Goal: Transaction & Acquisition: Purchase product/service

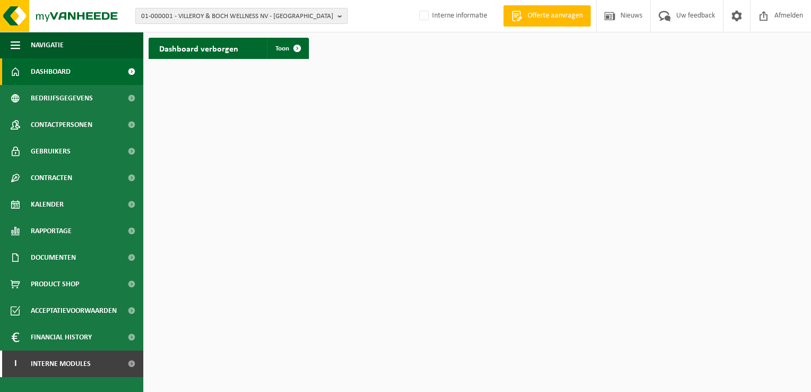
click at [342, 15] on b "button" at bounding box center [343, 15] width 10 height 15
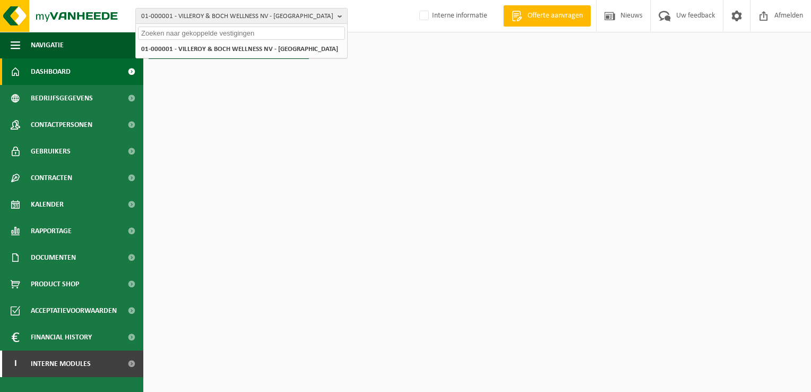
click at [297, 35] on input "text" at bounding box center [241, 33] width 207 height 13
paste input "01-000590"
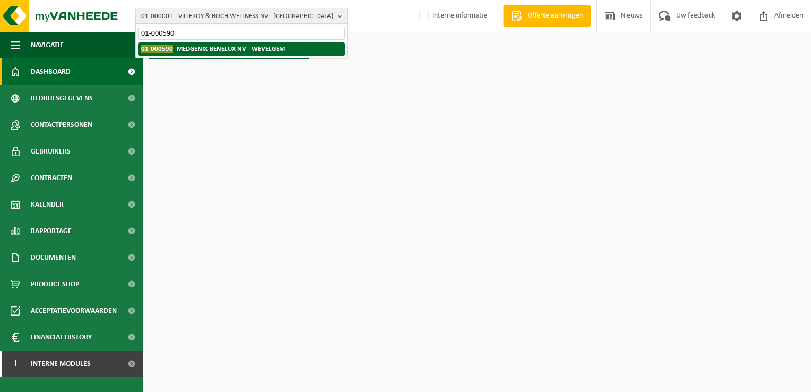
type input "01-000590"
click at [281, 50] on strong "01-000590 - MEDGENIX-BENELUX NV - WEVELGEM" at bounding box center [213, 49] width 144 height 8
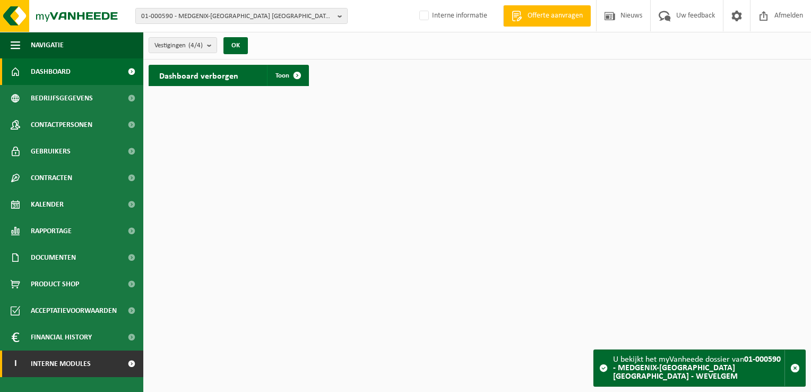
click at [73, 362] on span "Interne modules" at bounding box center [61, 363] width 60 height 27
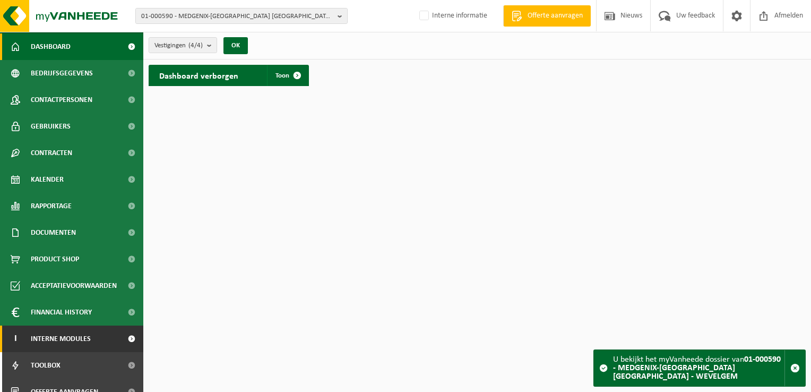
scroll to position [38, 0]
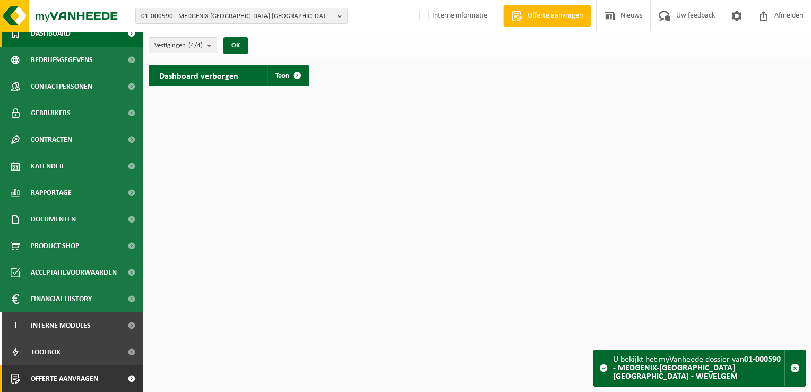
click at [71, 382] on span "Offerte aanvragen" at bounding box center [64, 378] width 67 height 27
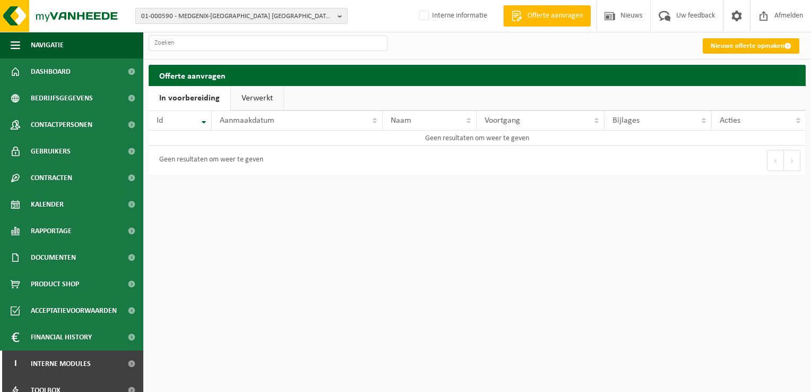
click at [737, 45] on link "Nieuwe offerte opmaken" at bounding box center [751, 45] width 97 height 15
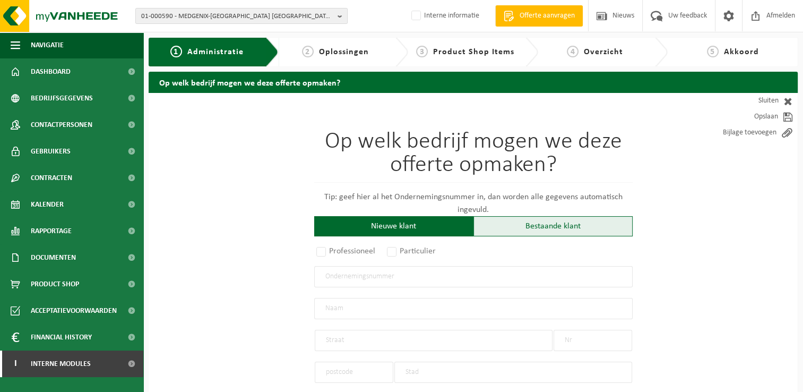
click at [557, 226] on div "Bestaande klant" at bounding box center [552, 226] width 159 height 20
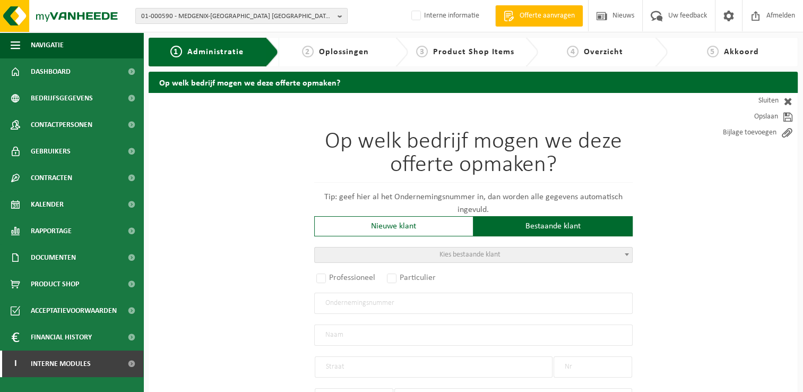
click at [627, 257] on span at bounding box center [626, 254] width 11 height 14
click at [563, 270] on input "search" at bounding box center [472, 270] width 313 height 13
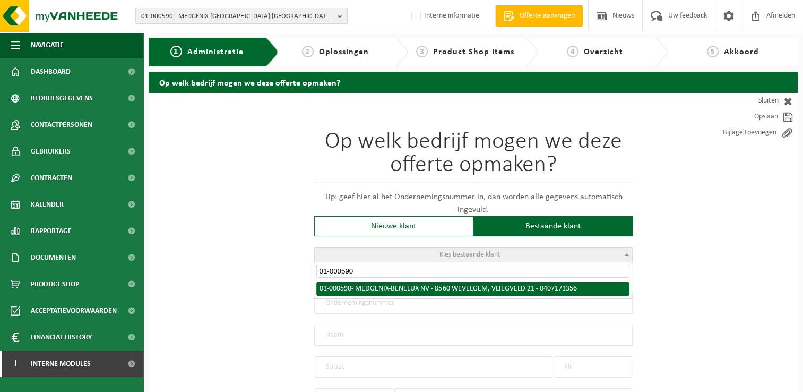
type input "01-000590"
select select "6838"
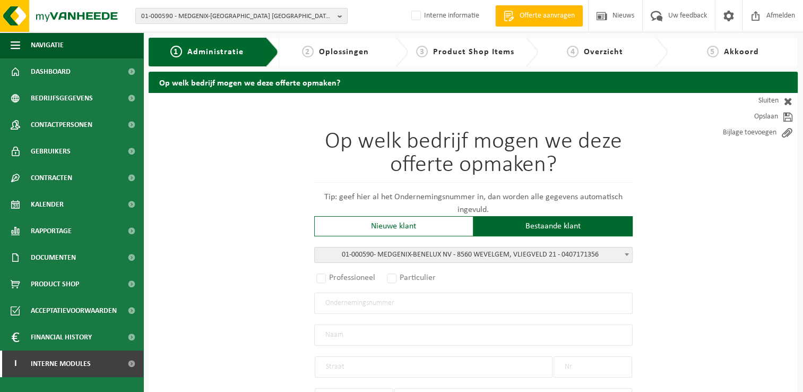
radio input "true"
type input "0407.171.356"
type input "MEDGENIX-BENELUX NV"
type input "VLIEGVELD"
type input "21"
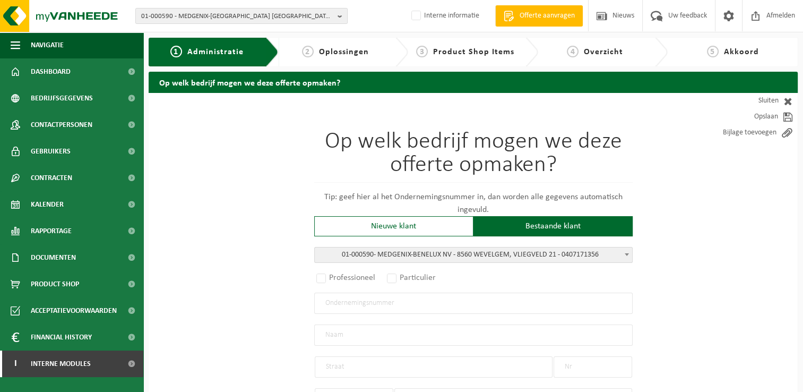
type input "8560"
type input "WEVELGEM"
select select "NACE_2110"
type input "MEDGENIX-BENELUX NV"
type input "VLIEGVELD"
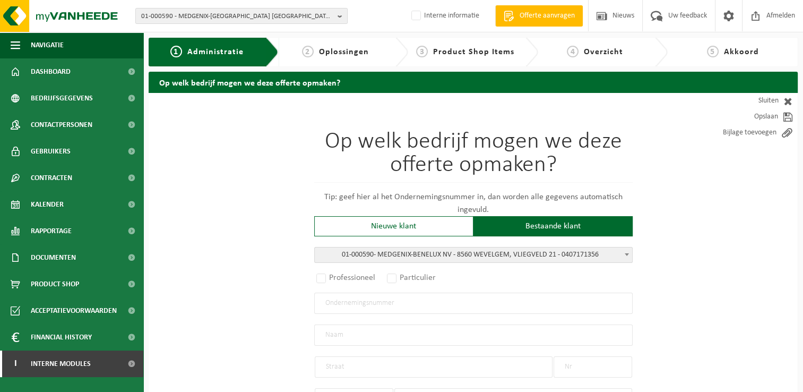
type input "21"
type input "8560"
type input "WEVELGEM"
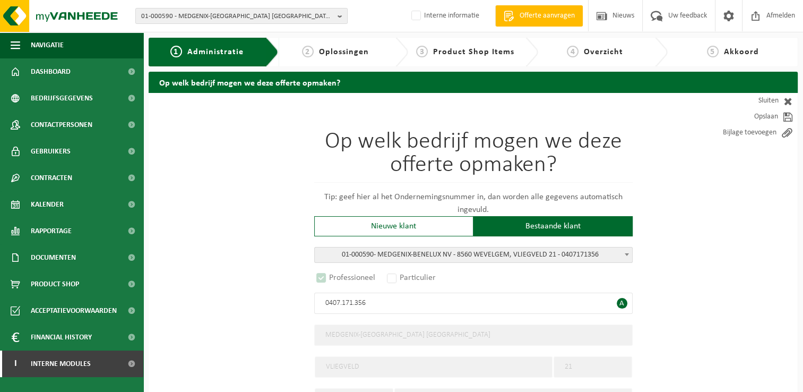
select select "B"
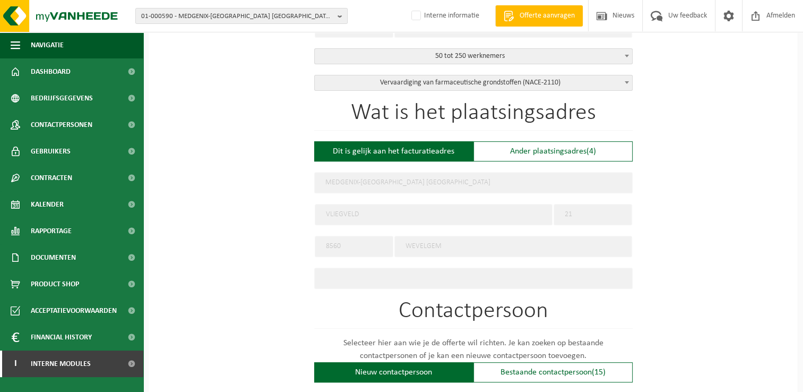
scroll to position [478, 0]
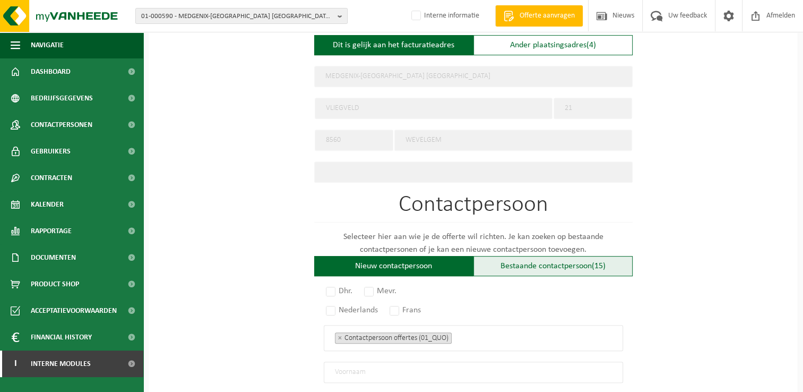
click at [572, 261] on div "Bestaande contactpersoon (15)" at bounding box center [552, 266] width 159 height 20
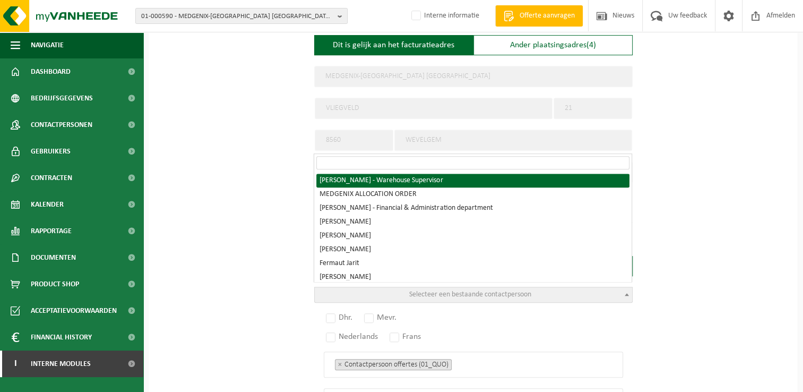
click at [628, 291] on span at bounding box center [626, 294] width 11 height 14
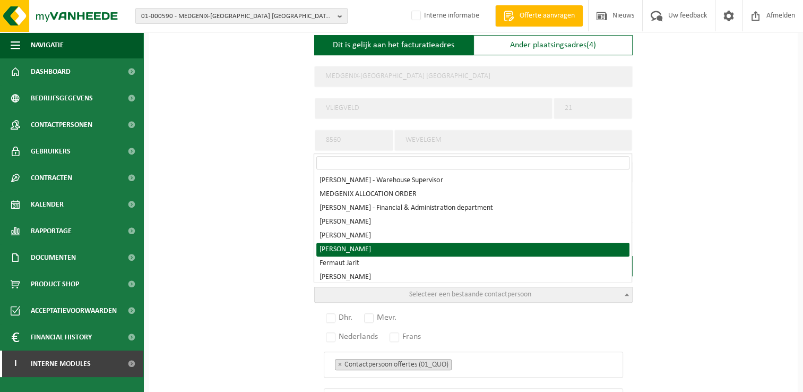
radio input "true"
select select "{"code":"10-977417","firstname":"Pieter","surname":"Vancamelbeke","gender":"Unk…"
type input "Pieter"
type input "Vancamelbeke"
type input "pieter.vancamelbeke@perrigo.com"
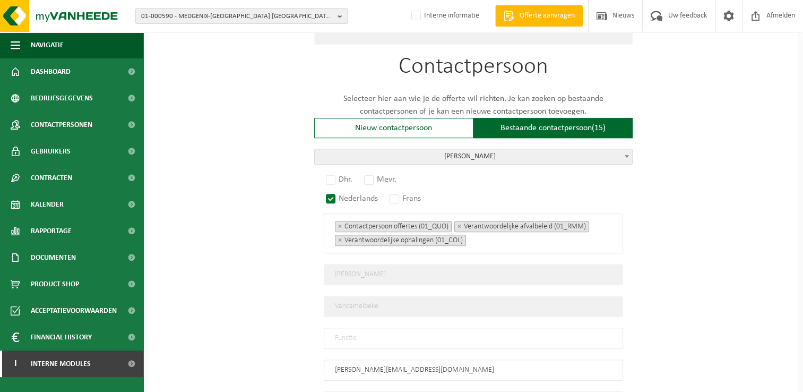
scroll to position [637, 0]
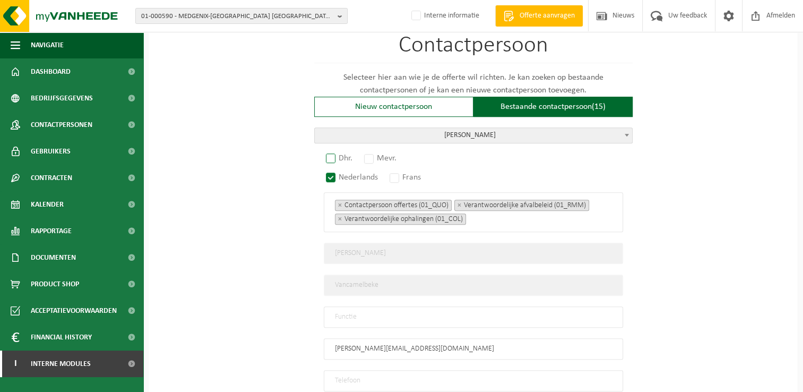
click at [331, 155] on label "Dhr." at bounding box center [340, 158] width 32 height 15
radio input "true"
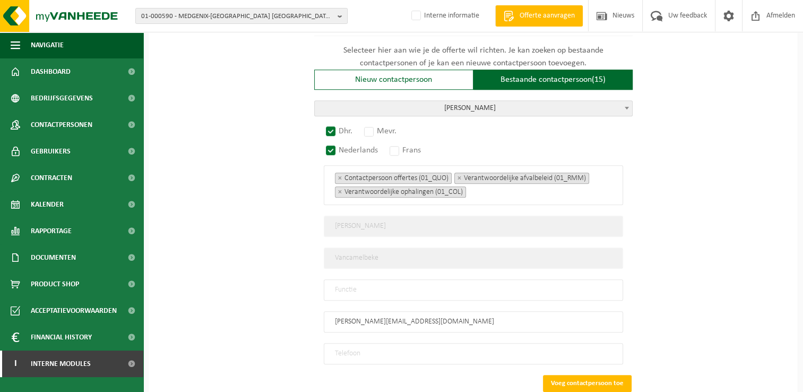
scroll to position [690, 0]
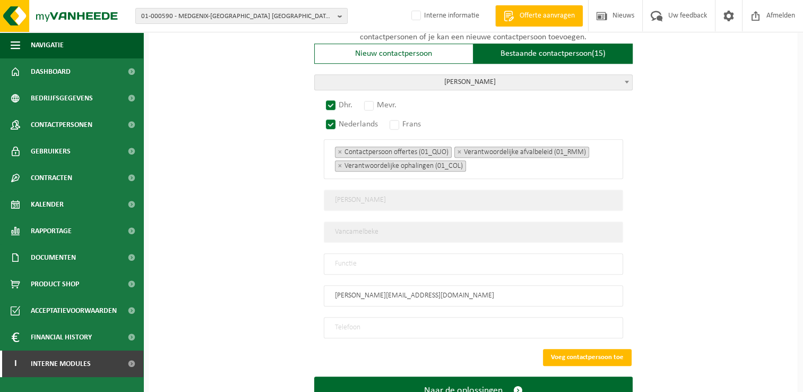
click at [382, 260] on input "text" at bounding box center [473, 263] width 299 height 21
click at [610, 351] on button "Voeg contactpersoon toe" at bounding box center [587, 357] width 89 height 17
click at [483, 328] on input "Dit is een verplicht veld." at bounding box center [473, 327] width 299 height 21
drag, startPoint x: 682, startPoint y: 328, endPoint x: 673, endPoint y: 332, distance: 9.8
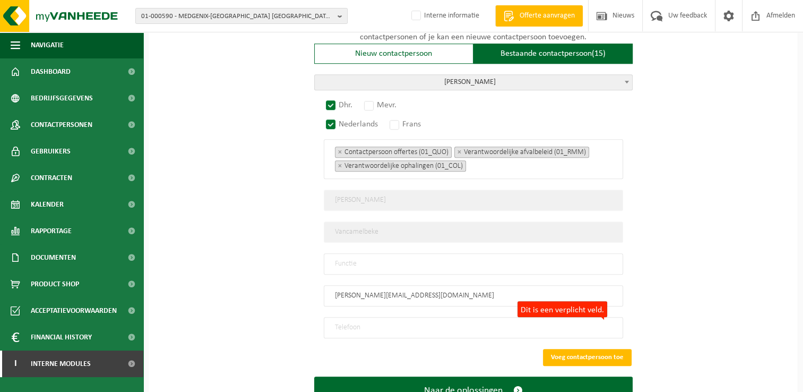
click at [468, 317] on input "Dit is een verplicht veld." at bounding box center [473, 327] width 299 height 21
paste input "+32477942318"
type input "+32477942318"
click at [581, 349] on button "Voeg contactpersoon toe" at bounding box center [587, 357] width 89 height 17
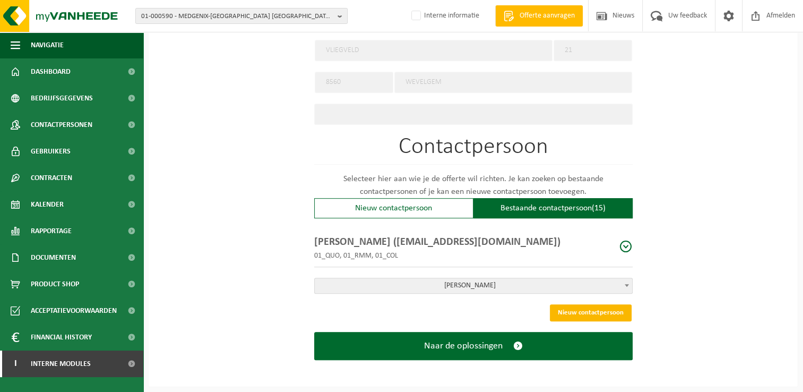
scroll to position [530, 0]
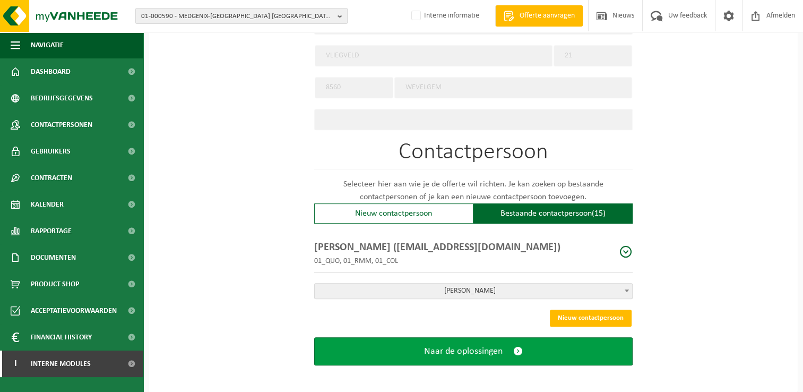
click at [490, 345] on span "Naar de oplossingen" at bounding box center [463, 350] width 79 height 11
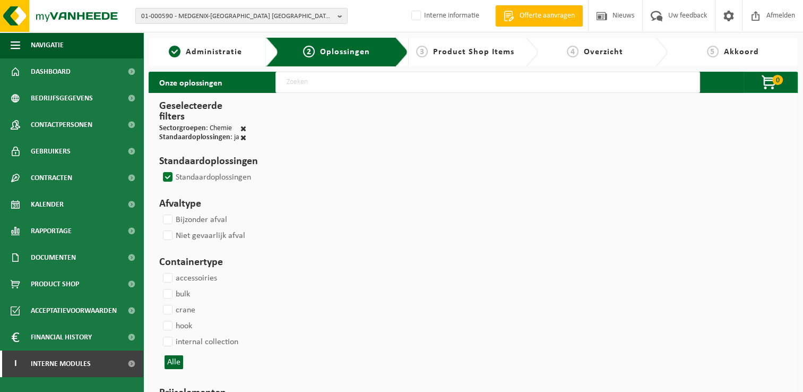
click at [167, 174] on label "Standaardoplossingen" at bounding box center [206, 177] width 90 height 16
click at [159, 169] on input "Standaardoplossingen" at bounding box center [159, 169] width 1 height 1
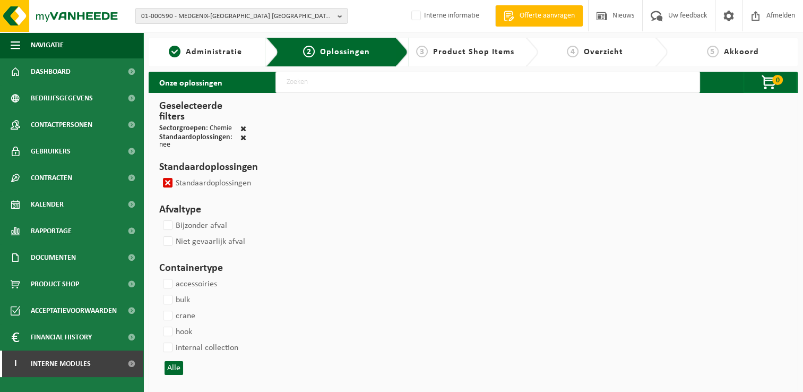
click at [167, 179] on label "Standaardoplossingen" at bounding box center [206, 183] width 90 height 16
click at [159, 175] on input "Standaardoplossingen" at bounding box center [159, 175] width 1 height 1
checkbox input "false"
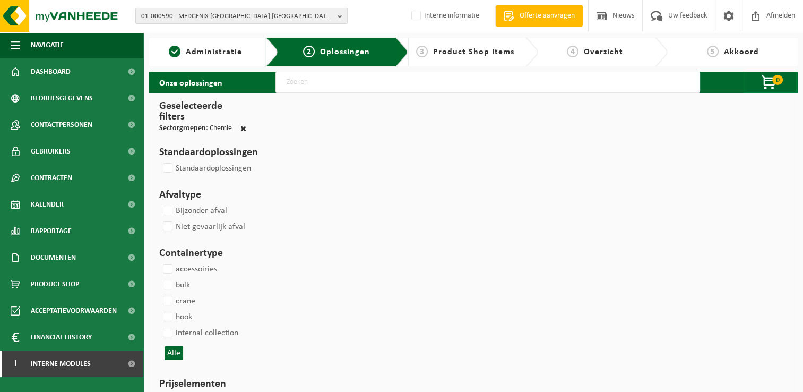
click at [352, 83] on input "text" at bounding box center [487, 82] width 425 height 21
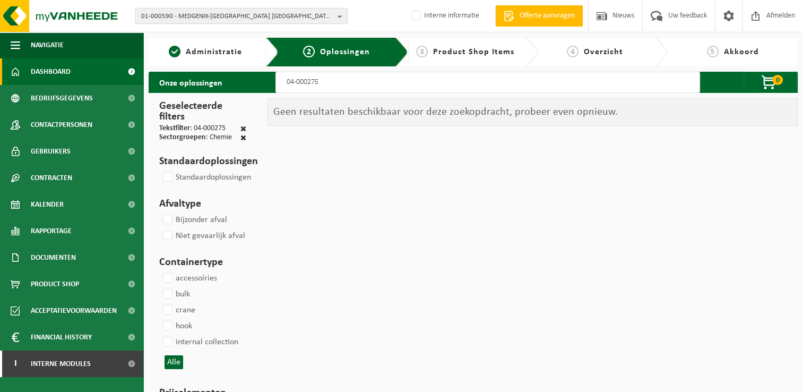
type input "04-000275"
click at [68, 75] on span "Dashboard" at bounding box center [51, 71] width 40 height 27
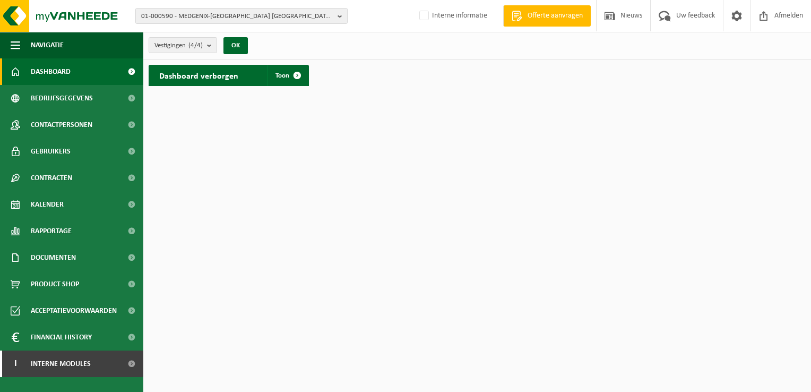
click at [60, 75] on span "Dashboard" at bounding box center [51, 71] width 40 height 27
click at [341, 16] on b "button" at bounding box center [343, 15] width 10 height 15
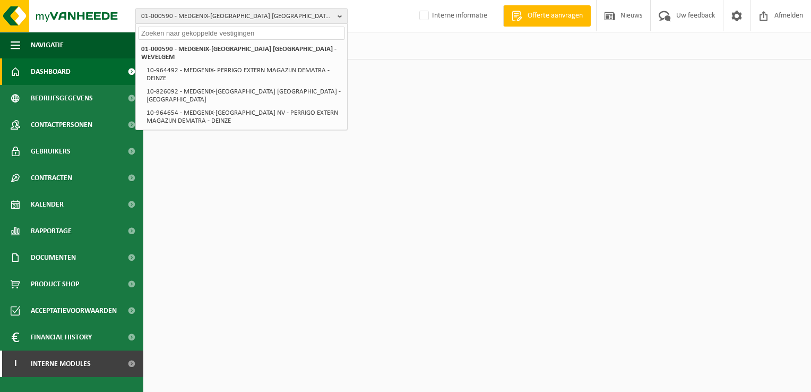
click at [311, 31] on input "text" at bounding box center [241, 33] width 207 height 13
paste input "10-755004"
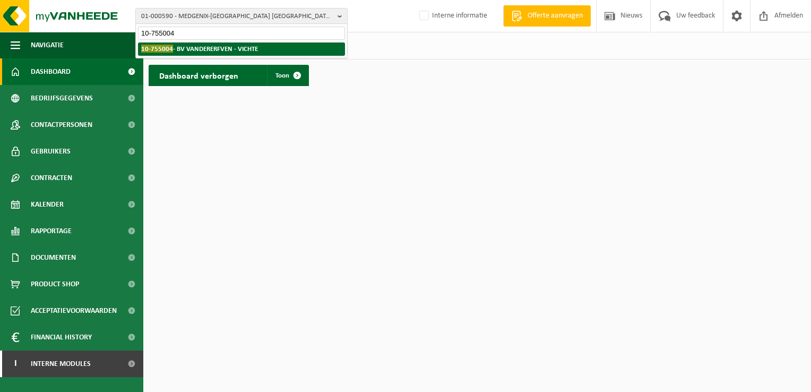
type input "10-755004"
click at [250, 46] on strong "10-755004 - BV VANDERERFVEN - VICHTE" at bounding box center [199, 49] width 117 height 8
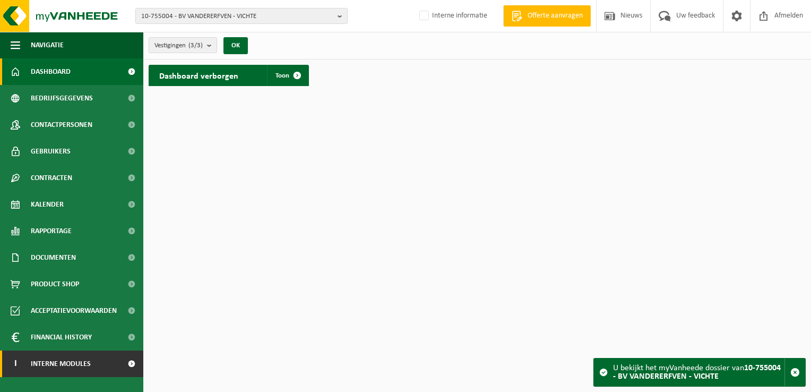
click at [54, 364] on span "Interne modules" at bounding box center [61, 363] width 60 height 27
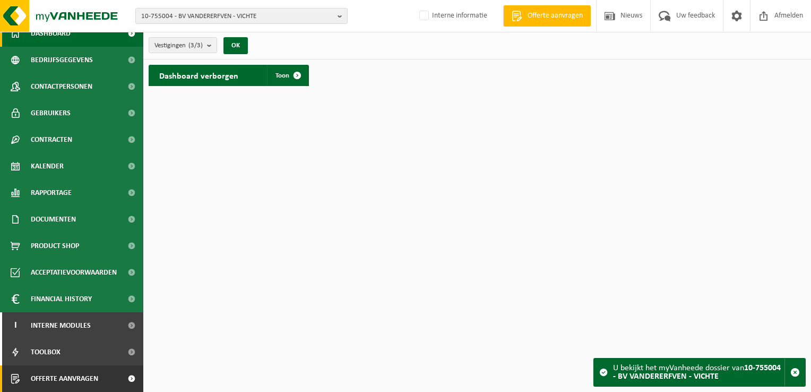
click at [68, 378] on span "Offerte aanvragen" at bounding box center [64, 378] width 67 height 27
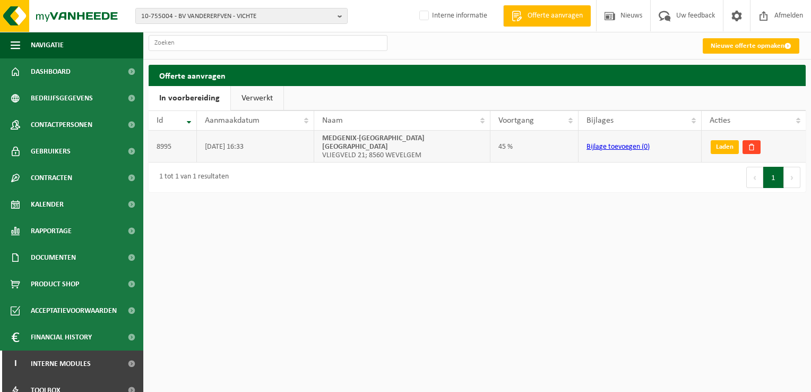
click at [751, 144] on span at bounding box center [751, 146] width 7 height 7
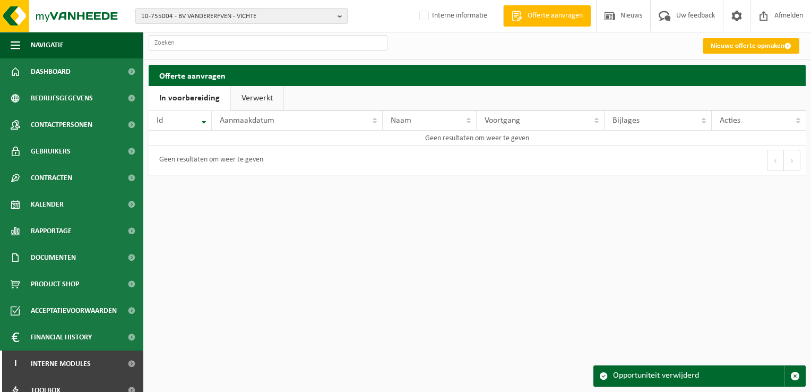
click at [729, 48] on link "Nieuwe offerte opmaken" at bounding box center [751, 45] width 97 height 15
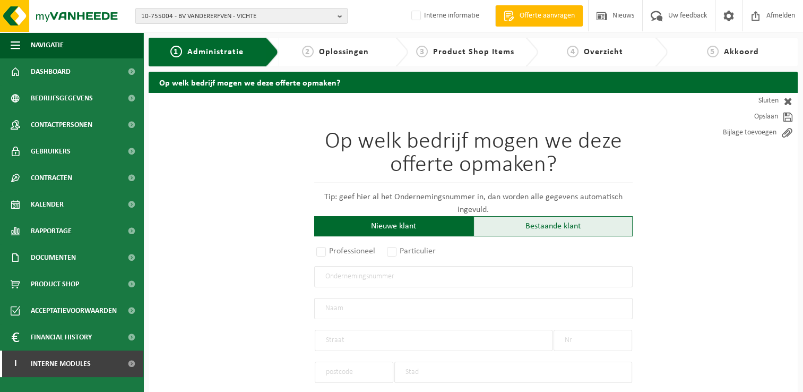
click at [527, 220] on div "Bestaande klant" at bounding box center [552, 226] width 159 height 20
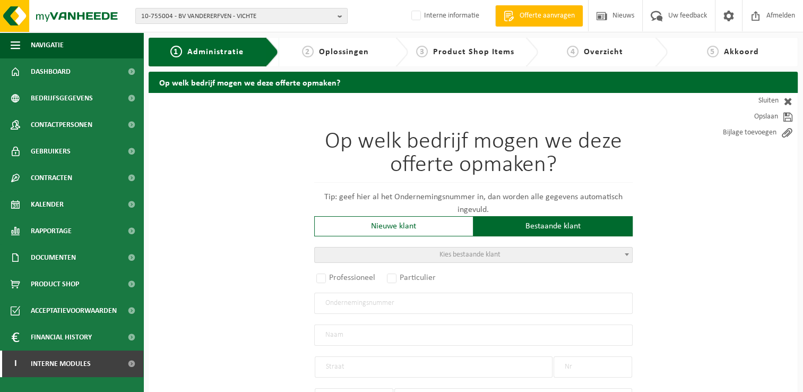
click at [627, 256] on span at bounding box center [626, 254] width 11 height 14
click at [532, 269] on input "search" at bounding box center [472, 270] width 313 height 13
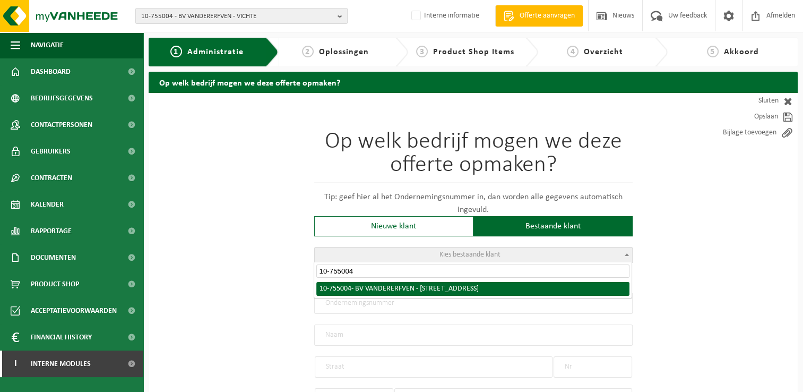
type input "10-755004"
select select "23545"
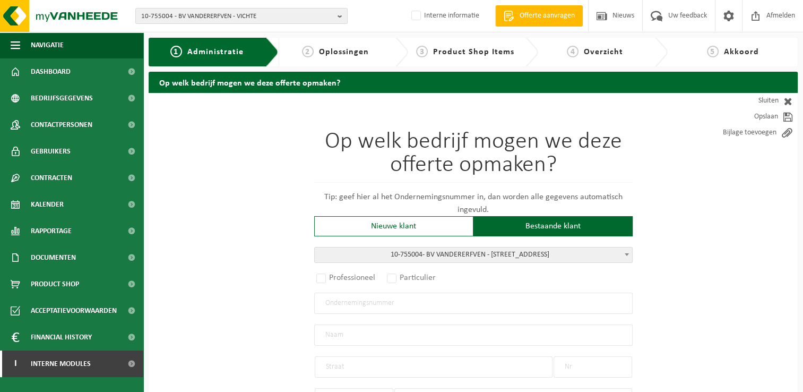
radio input "true"
type input "0699.494.516"
type input "BV VANDERERFVEN"
type input "HARELBEKESTRAAT"
type input "51"
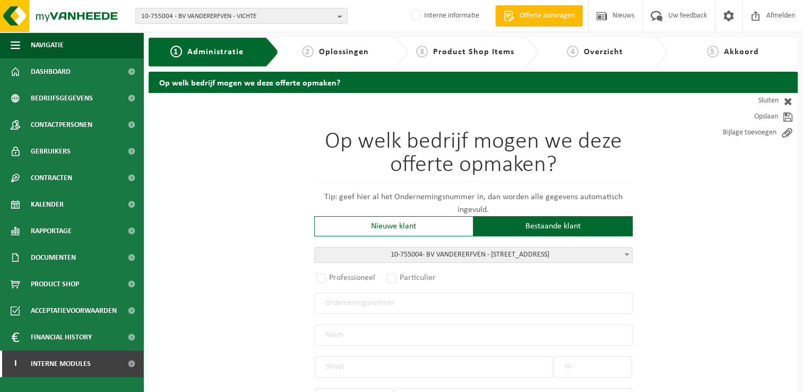
type input "8570"
type input "VICHTE"
select select "1118"
type input "BV VANDERERFVEN"
type input "HARELBEKESTRAAT"
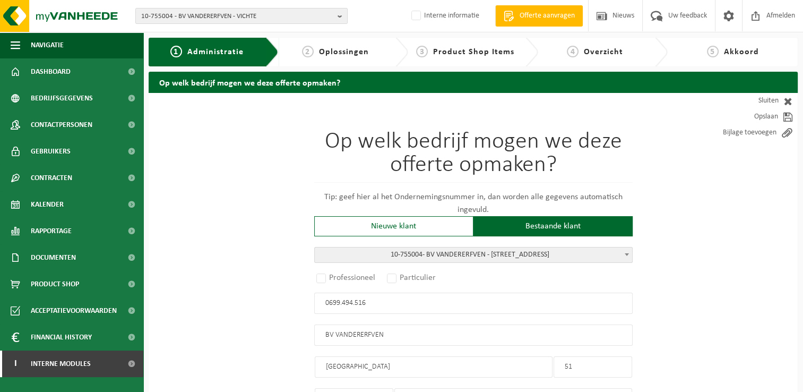
type input "51"
type input "8570"
type input "VICHTE"
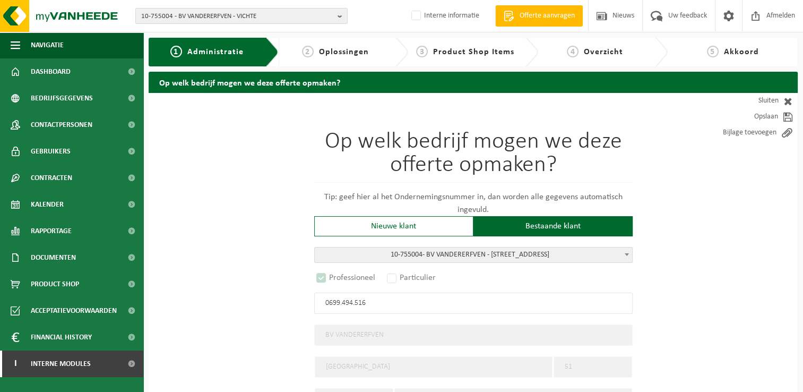
select select "D"
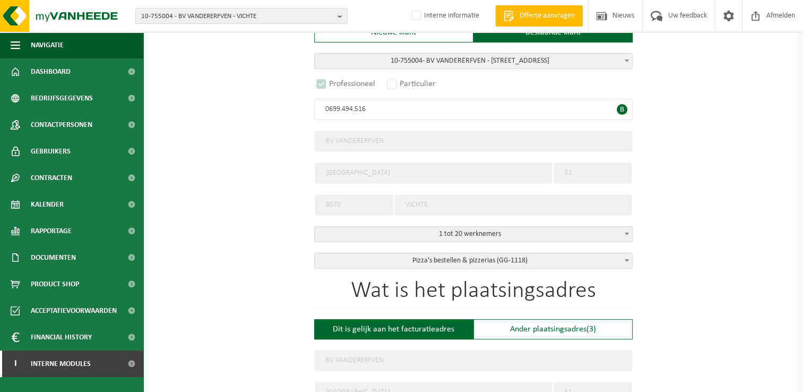
scroll to position [212, 0]
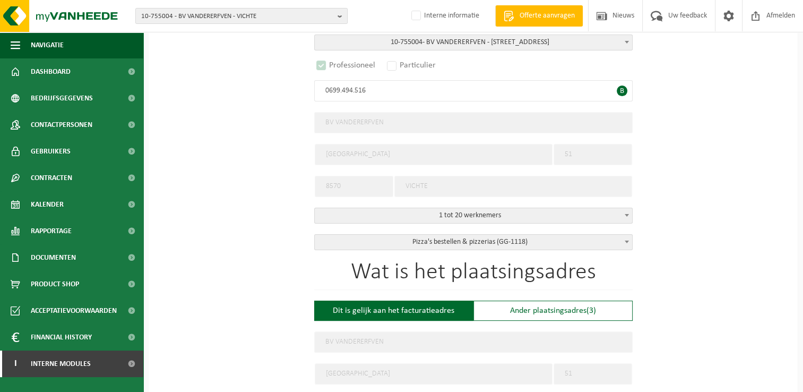
click at [627, 243] on span at bounding box center [626, 242] width 11 height 14
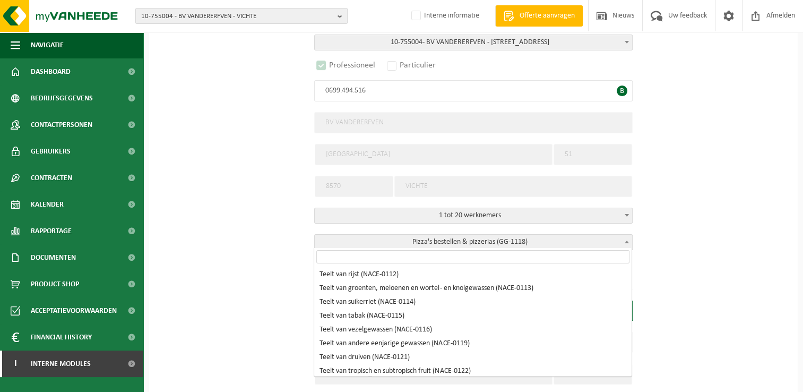
scroll to position [12074, 0]
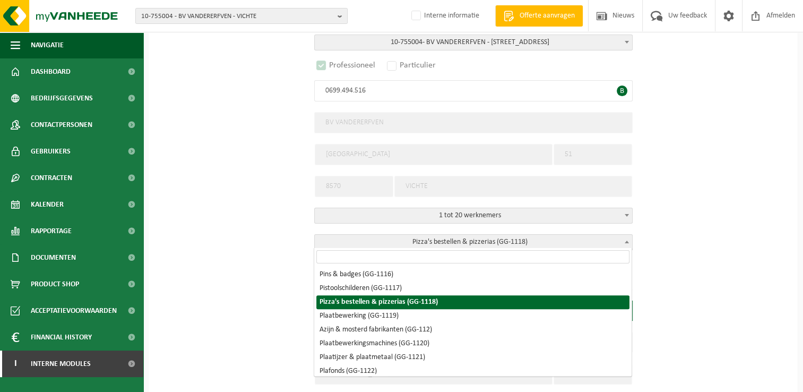
click at [594, 258] on input "search" at bounding box center [472, 256] width 313 height 13
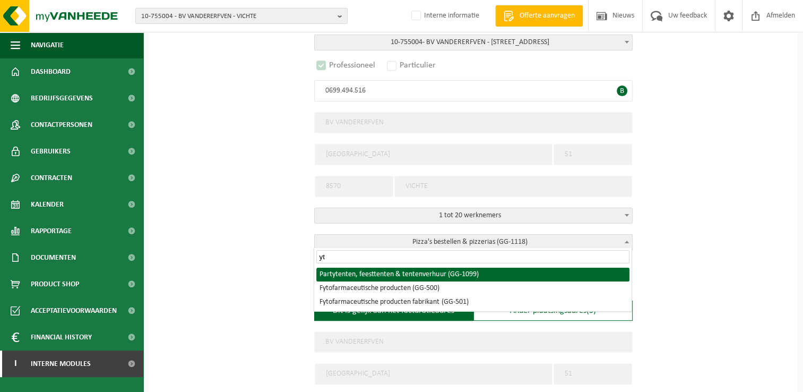
type input "y"
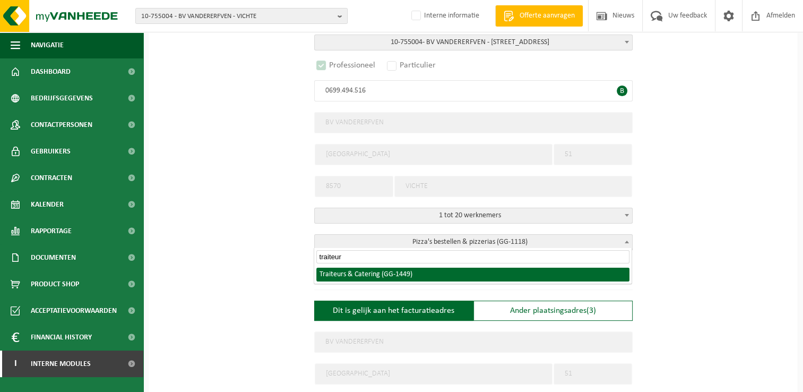
type input "traiteur"
select select "1449"
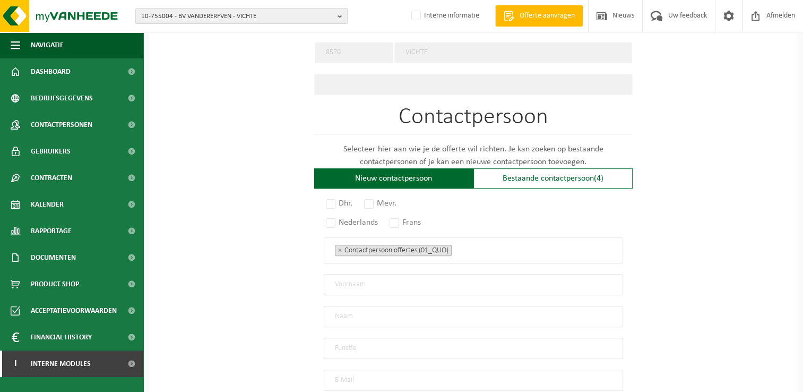
scroll to position [637, 0]
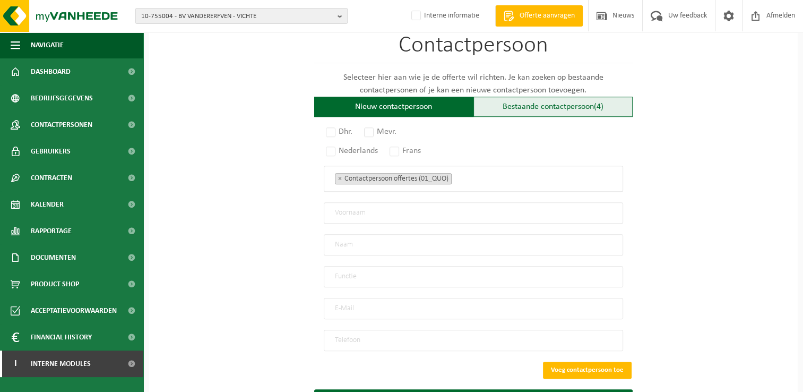
click at [567, 104] on div "Bestaande contactpersoon (4)" at bounding box center [552, 107] width 159 height 20
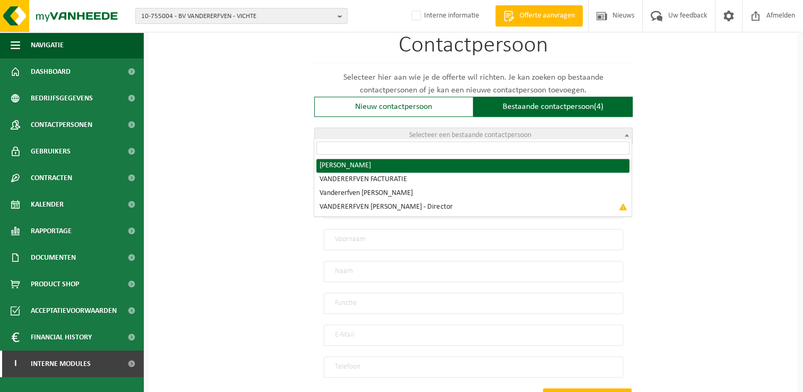
click at [627, 132] on span at bounding box center [626, 135] width 11 height 14
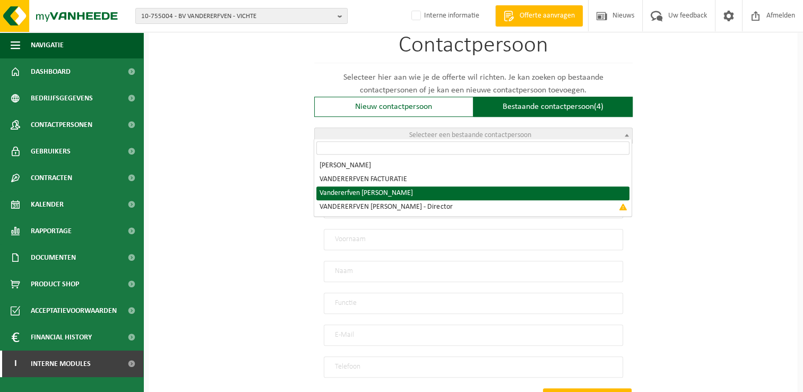
radio input "true"
select select "{"code":"10-993723","firstname":"Gilles","surname":"Vandererfven","gender":"Unk…"
type input "Gilles"
type input "Vandererfven"
type input "gilles@traiteur-vincent.eu"
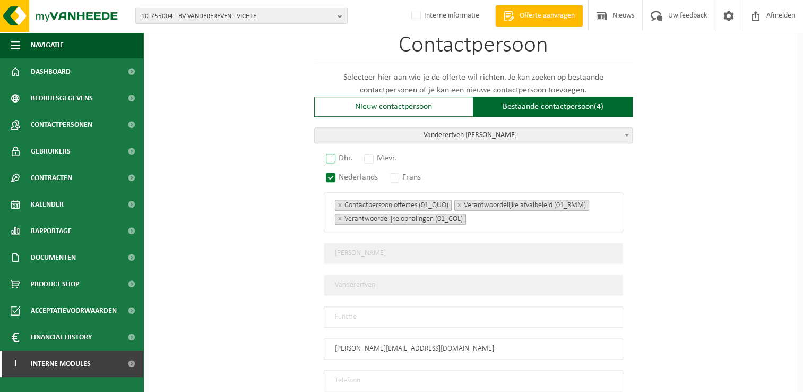
click at [330, 151] on label "Dhr." at bounding box center [340, 158] width 32 height 15
radio input "true"
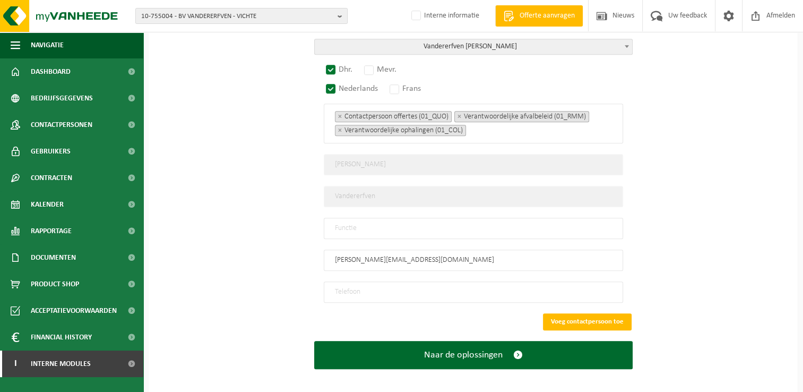
scroll to position [726, 0]
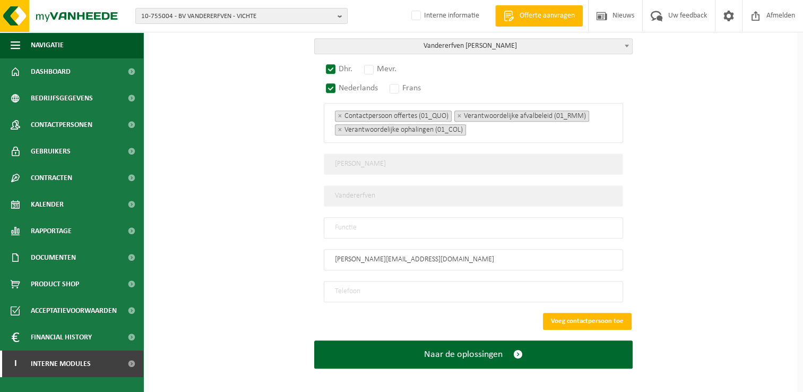
click at [488, 220] on input "text" at bounding box center [473, 227] width 299 height 21
type input "Zaakvoerder"
click at [383, 281] on input "tel" at bounding box center [473, 291] width 299 height 21
paste input "0472561182"
type input "0472561182"
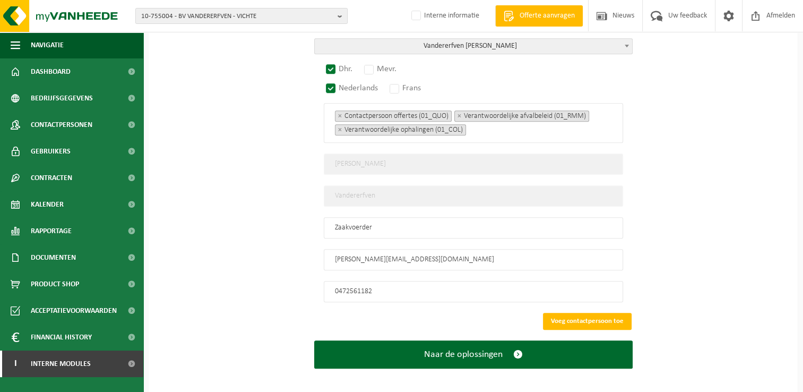
click at [627, 313] on button "Voeg contactpersoon toe" at bounding box center [587, 321] width 89 height 17
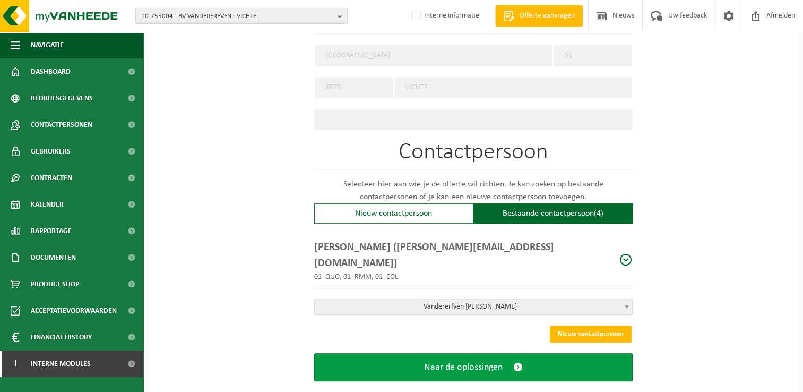
click at [570, 353] on button "Naar de oplossingen" at bounding box center [473, 367] width 318 height 28
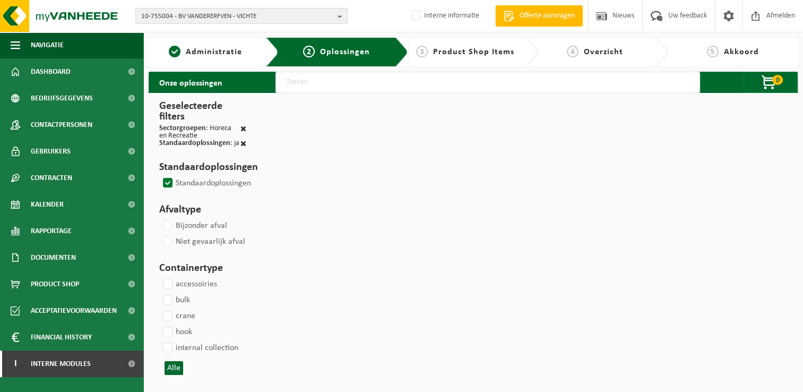
click at [347, 82] on input "text" at bounding box center [487, 82] width 425 height 21
select select
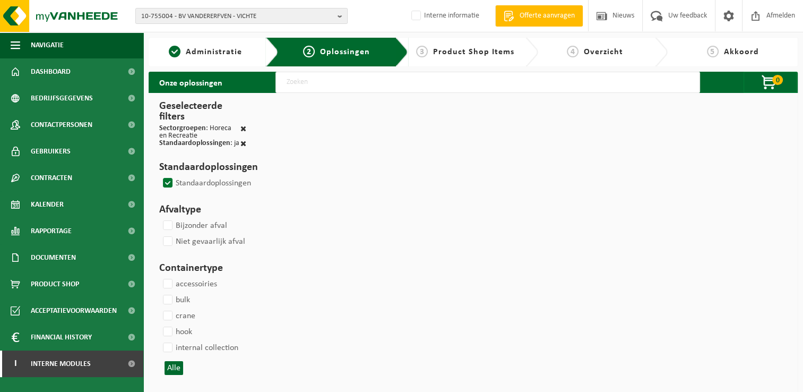
select select
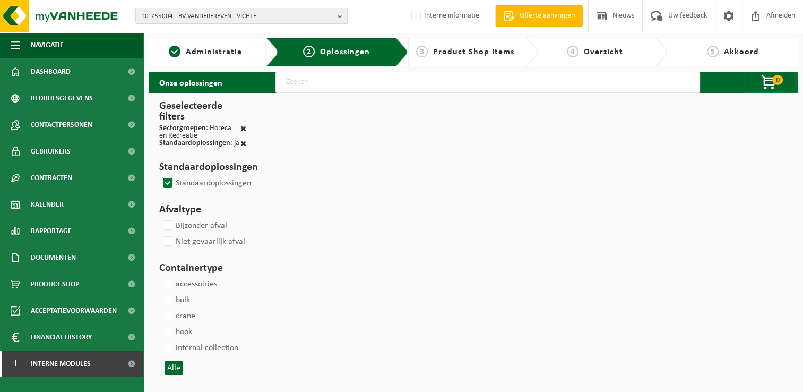
select select
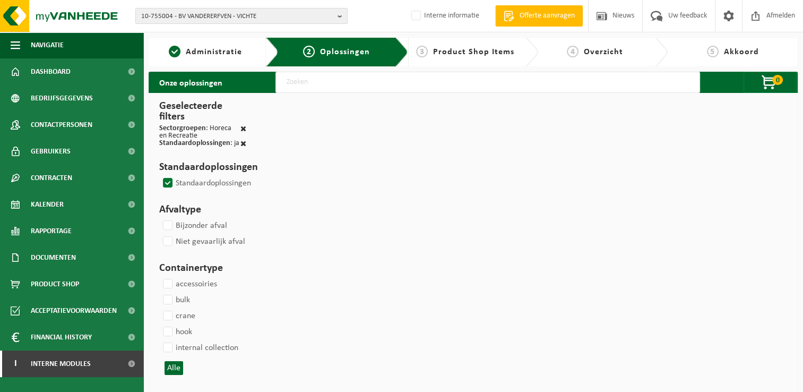
select select
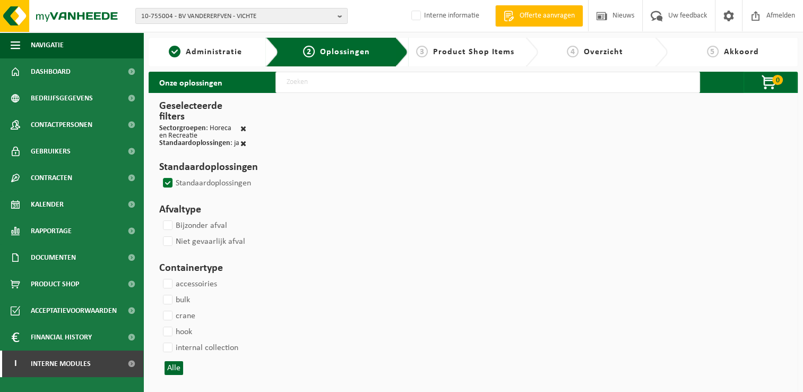
select select
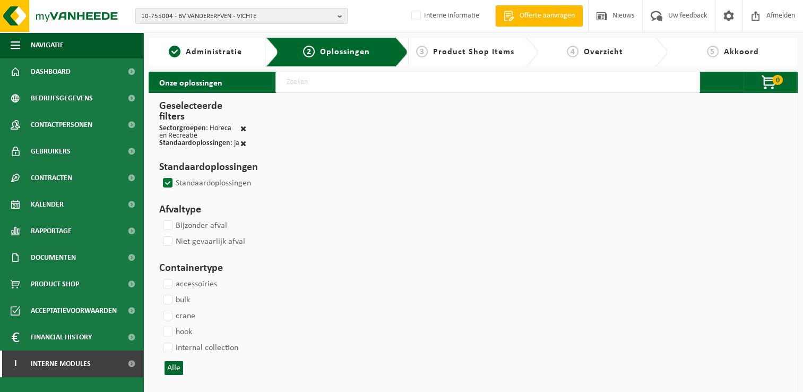
select select
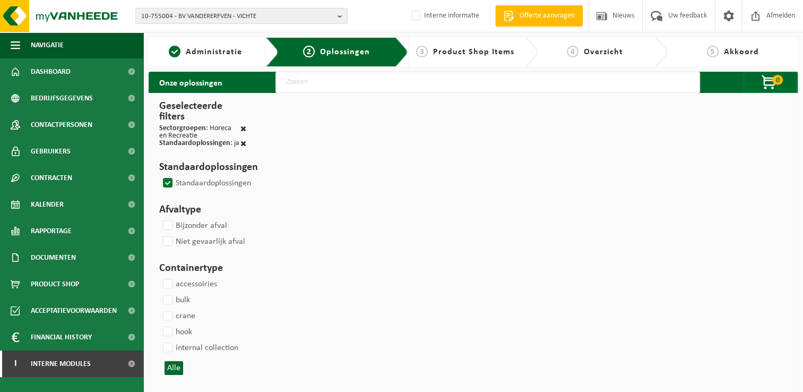
select select
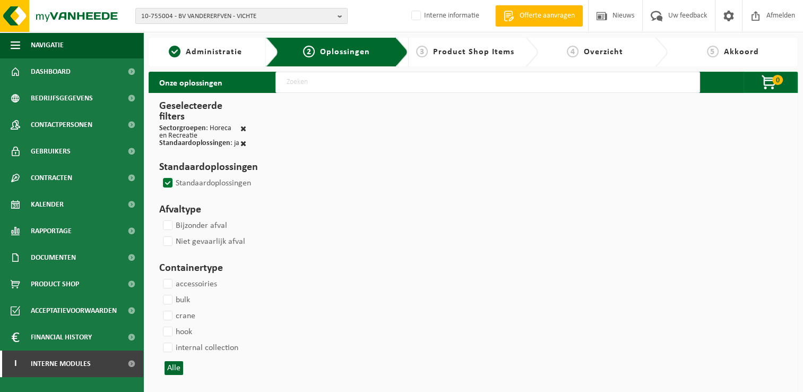
select select
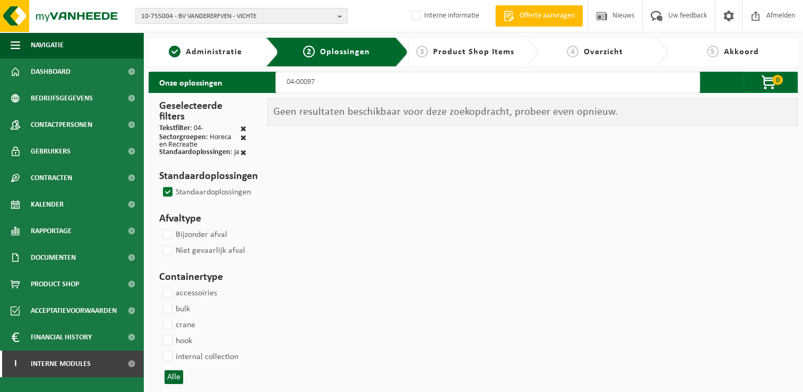
type input "04-000978"
select select
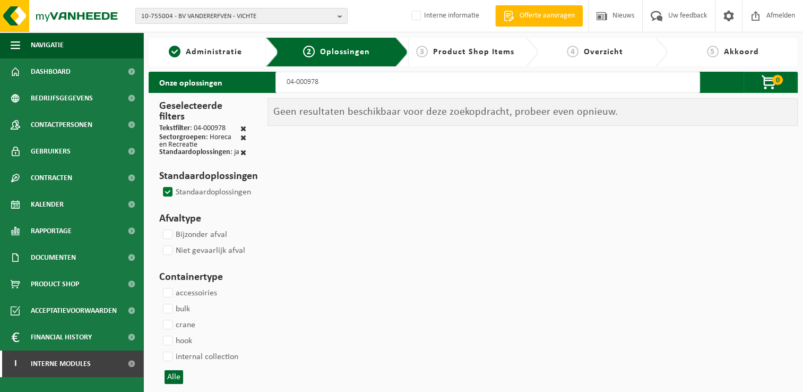
select select
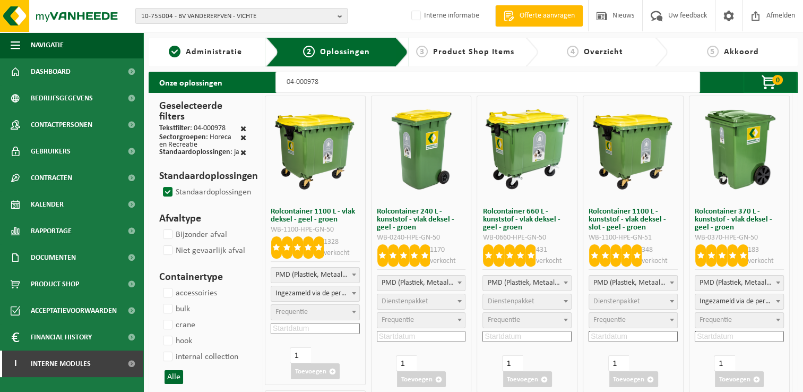
select select
type input "04-000978"
select select
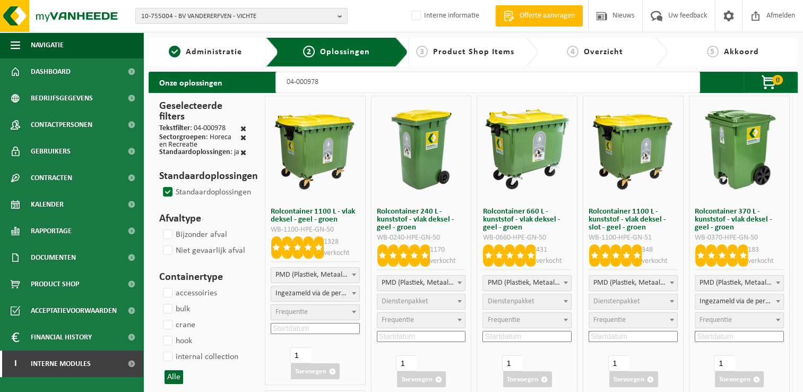
select select
select select "2"
select select
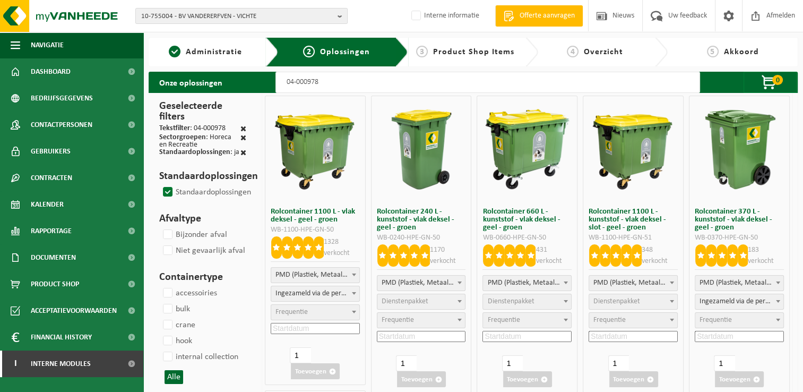
select select "2"
select select
select select "2"
select select
select select "2"
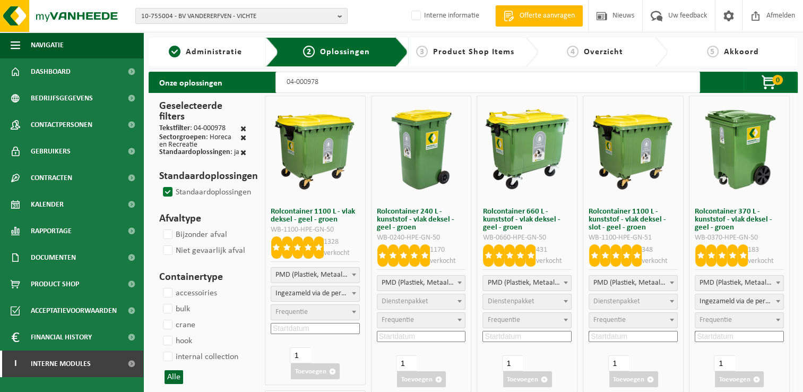
select select
select select "7"
select select
select select "7"
select select
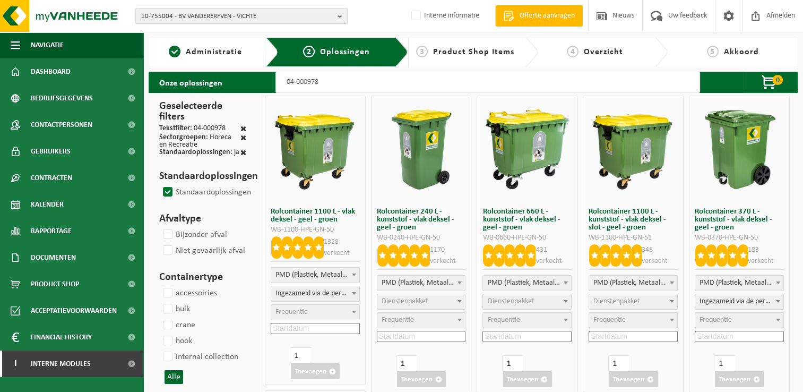
select select "7"
select select
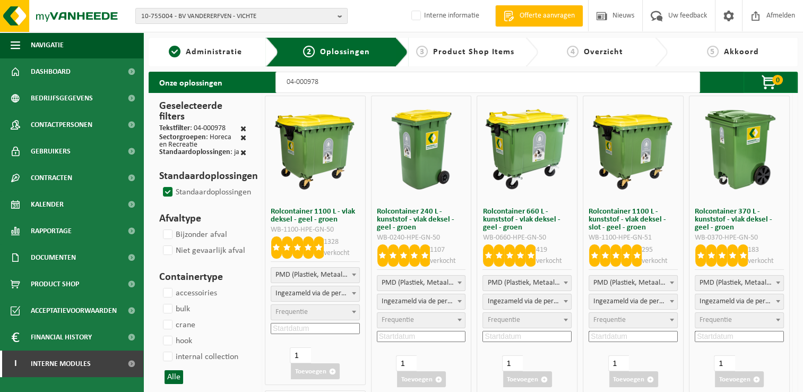
select select
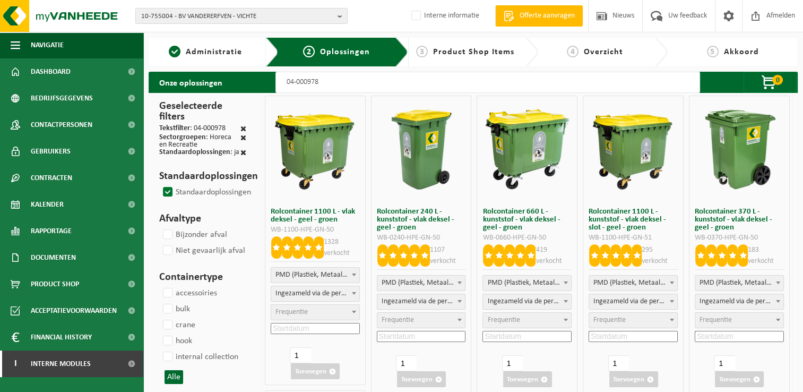
select select
select select "25"
select select "7"
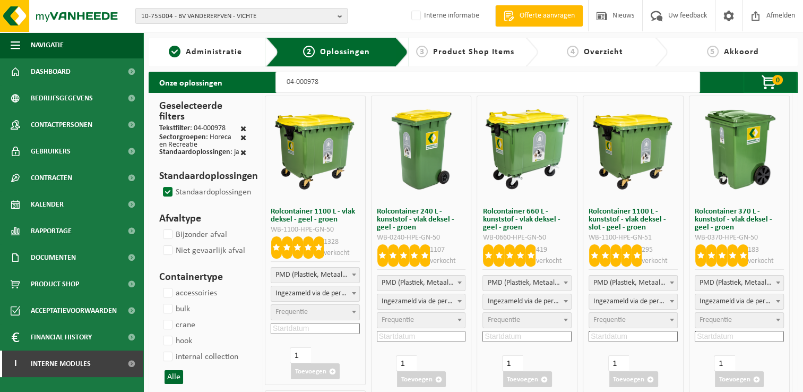
select select
select select "7"
select select
select select "25"
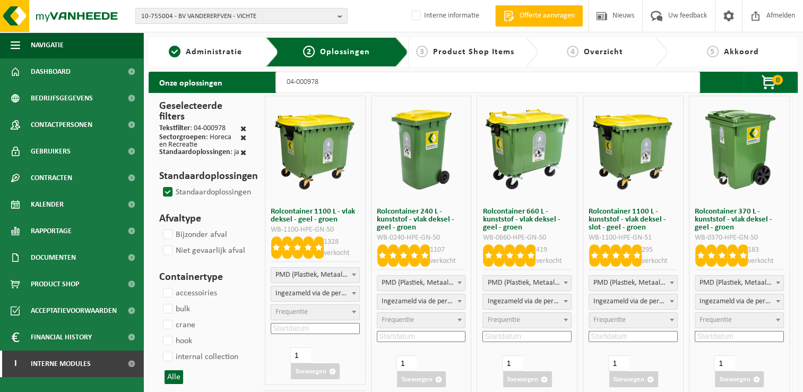
select select "25"
select select
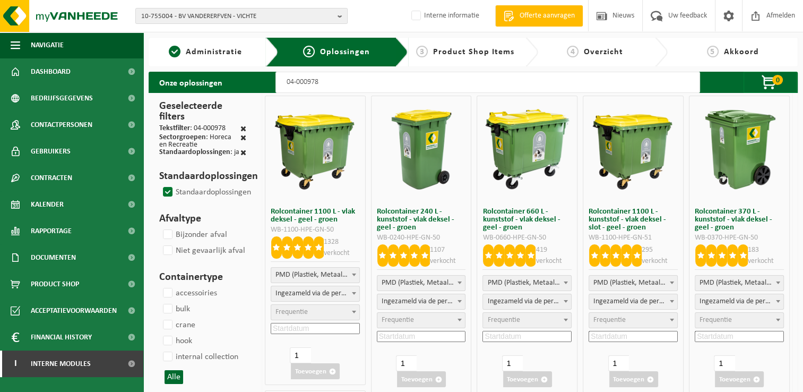
select select
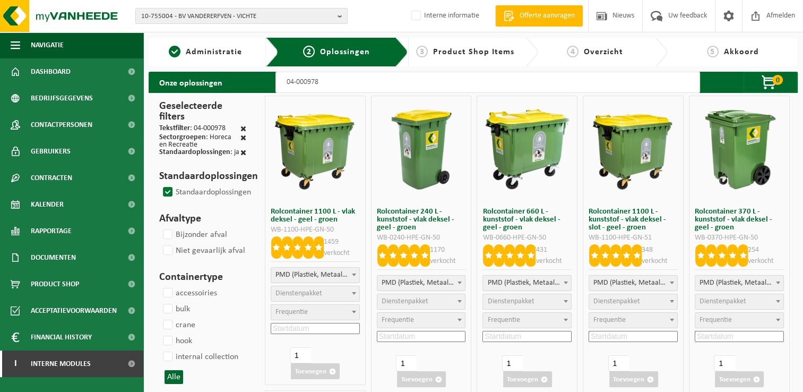
select select "2"
select select
select select "2"
type input "04-000978 3"
select select
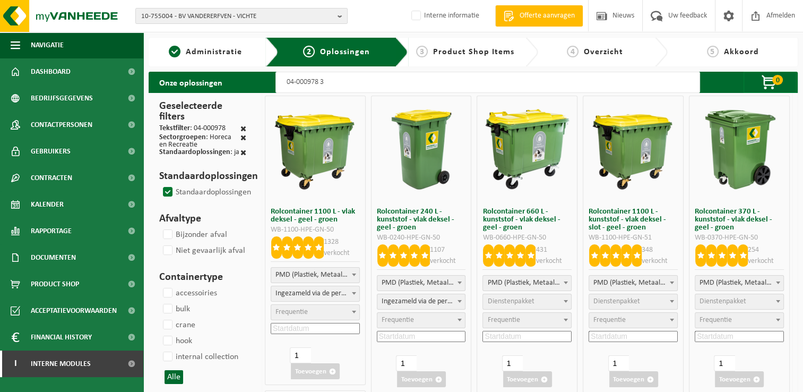
select select
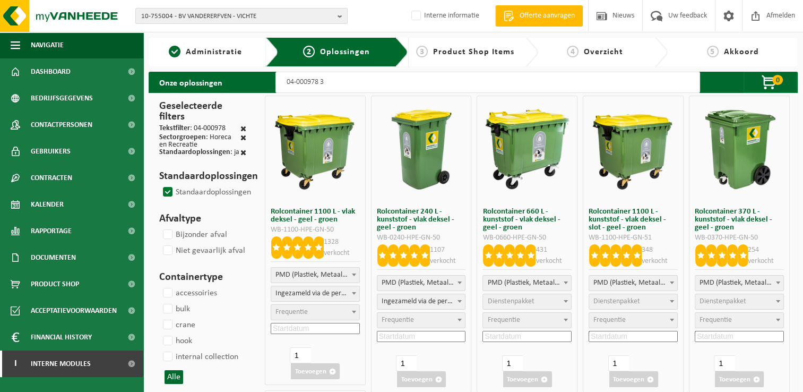
select select
select select "2"
select select
select select "2"
select select
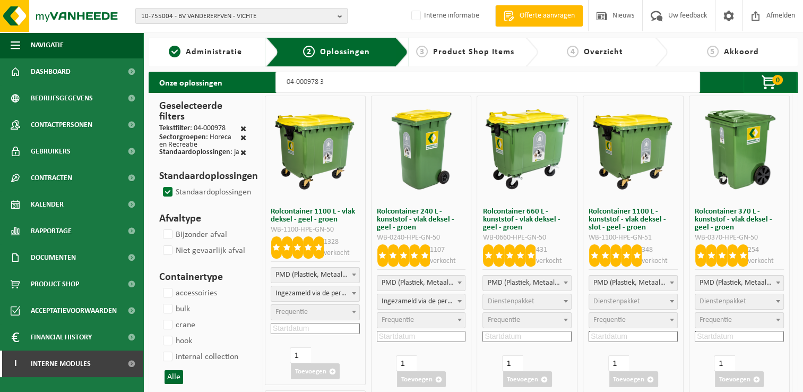
select select "2"
select select
select select "2"
select select
select select "2"
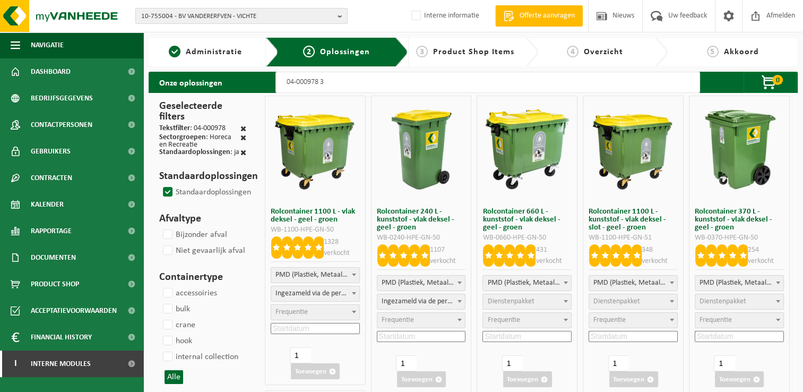
select select
select select "2"
select select
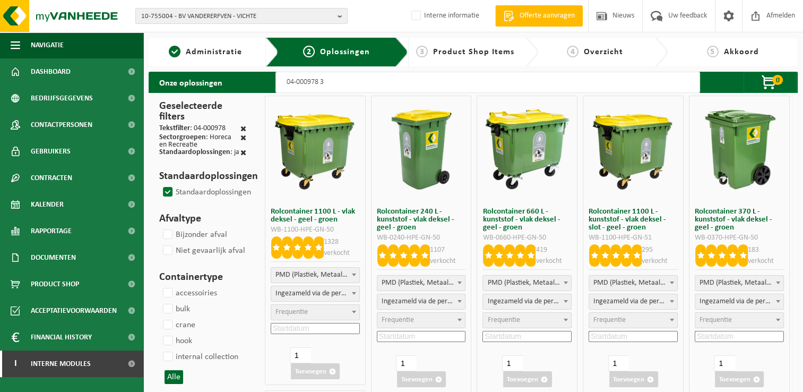
select select
type input "04-000978 37"
select select
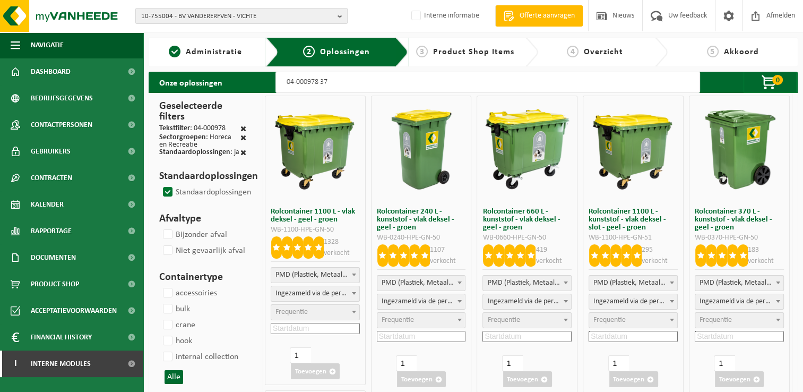
select select
select select "7"
select select
select select "7"
select select
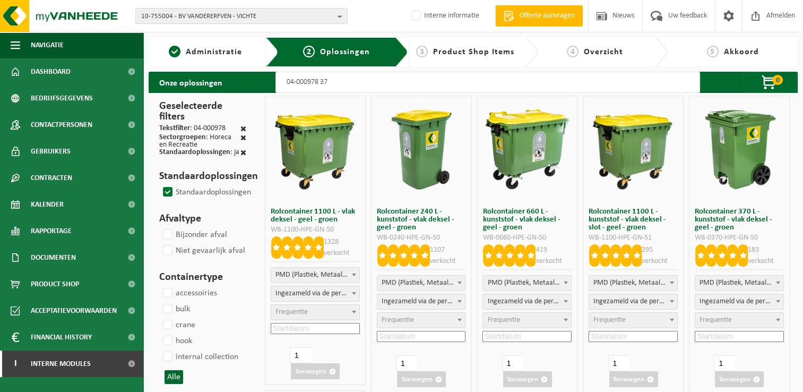
select select "7"
select select
select select "7"
select select
select select "7"
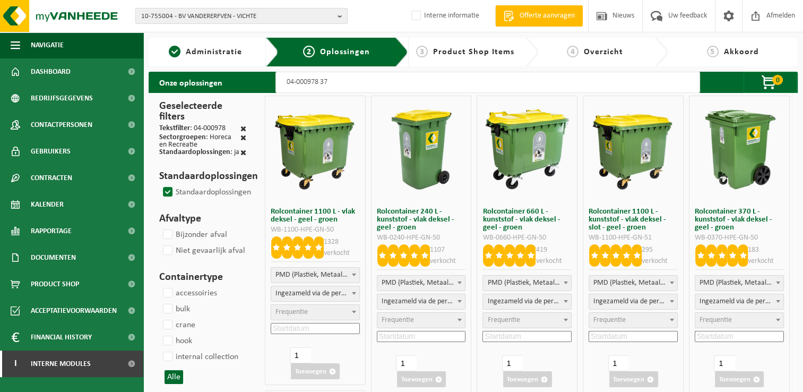
select select
type input "04-000978 370"
select select
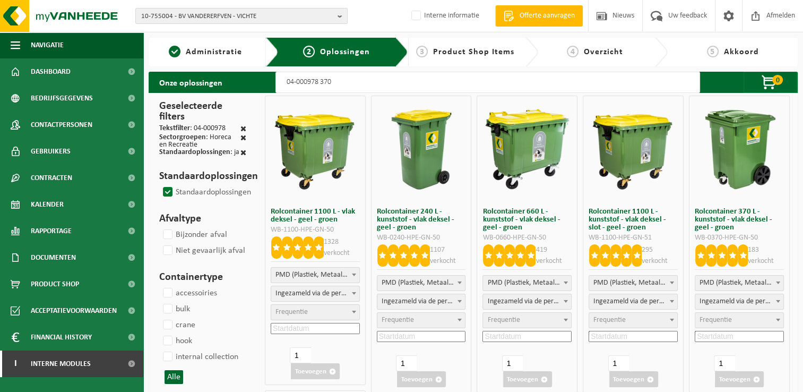
select select
select select "25"
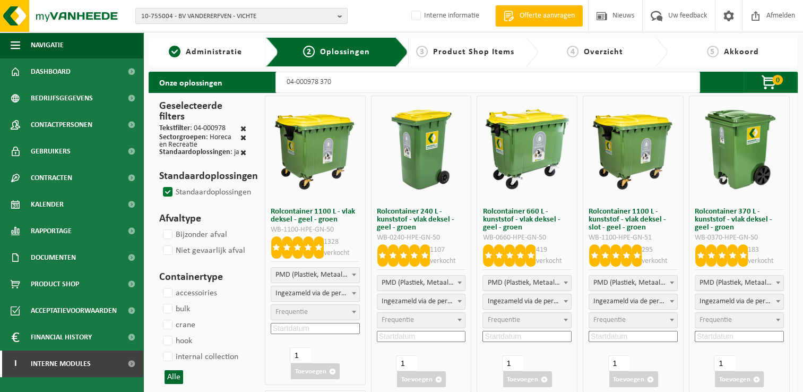
select select "25"
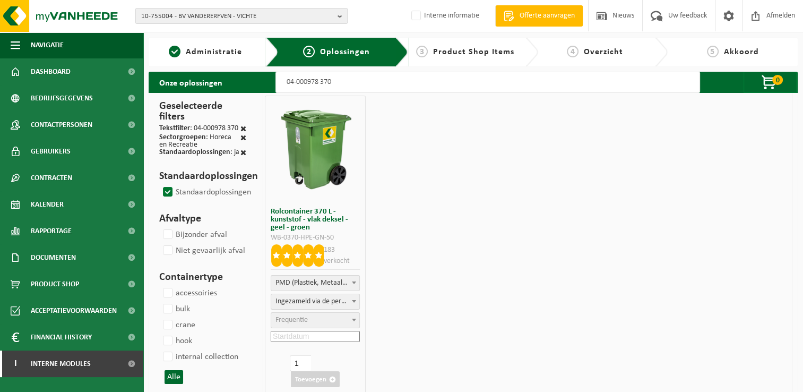
select select
type input "04-000978 370"
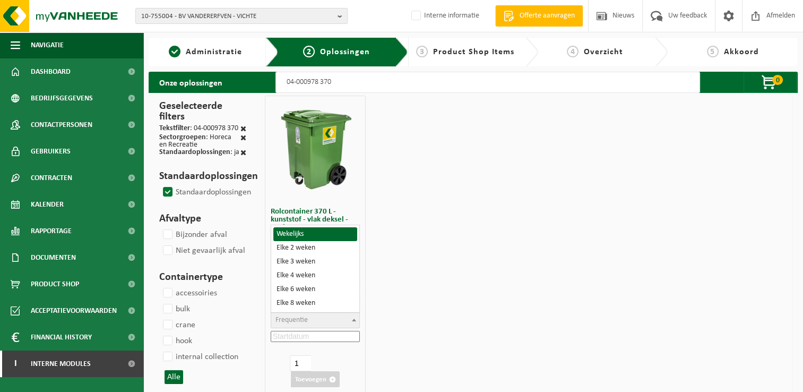
click at [316, 322] on span "Frequentie" at bounding box center [315, 320] width 88 height 15
select select "11"
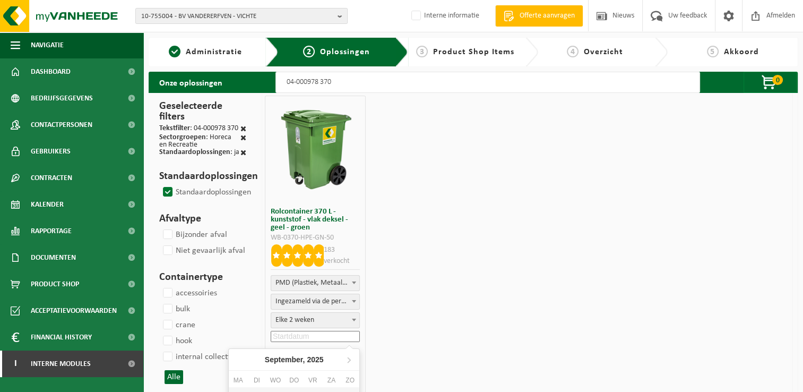
click at [323, 333] on input at bounding box center [315, 336] width 89 height 11
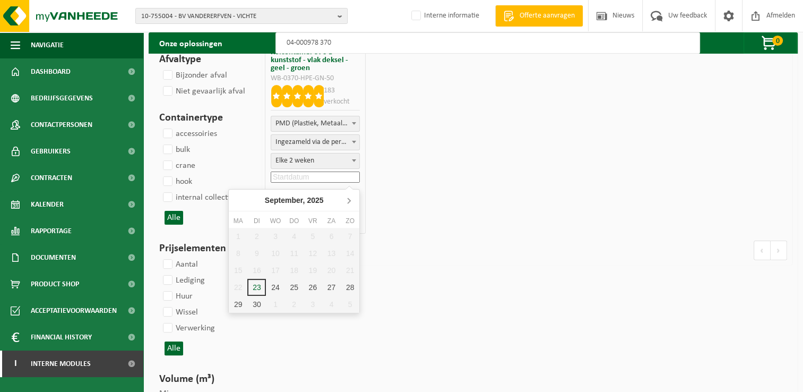
click at [350, 200] on icon at bounding box center [349, 200] width 3 height 5
click at [236, 254] on div "6" at bounding box center [238, 253] width 19 height 17
type input "2025-10-06"
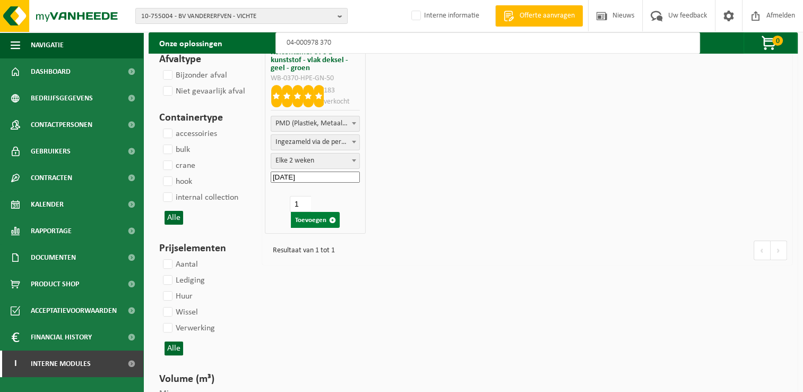
click at [315, 219] on button "Toevoegen" at bounding box center [315, 220] width 49 height 16
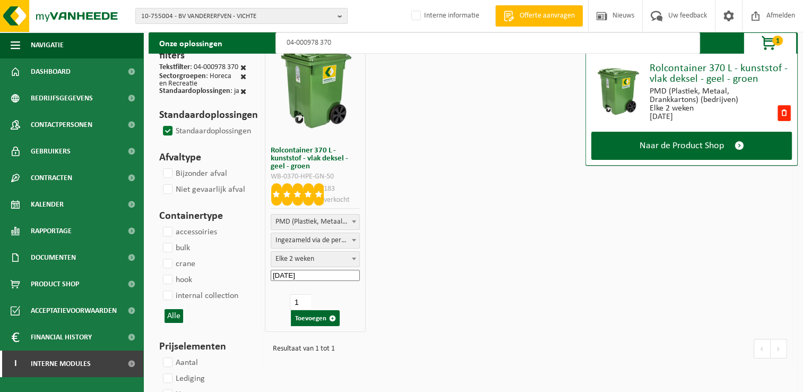
scroll to position [0, 0]
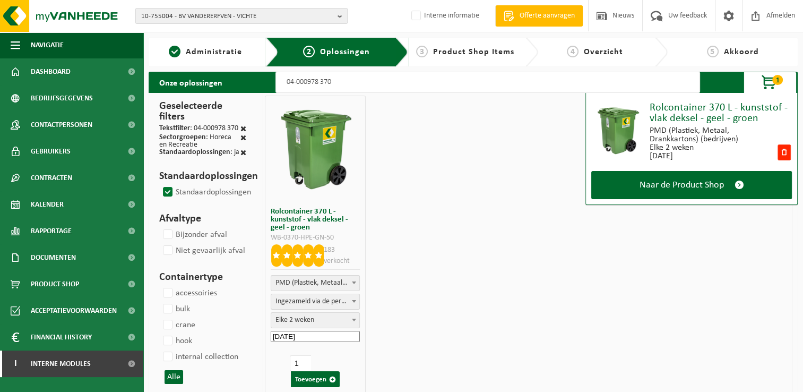
click at [370, 79] on input "04-000978 370" at bounding box center [487, 82] width 425 height 21
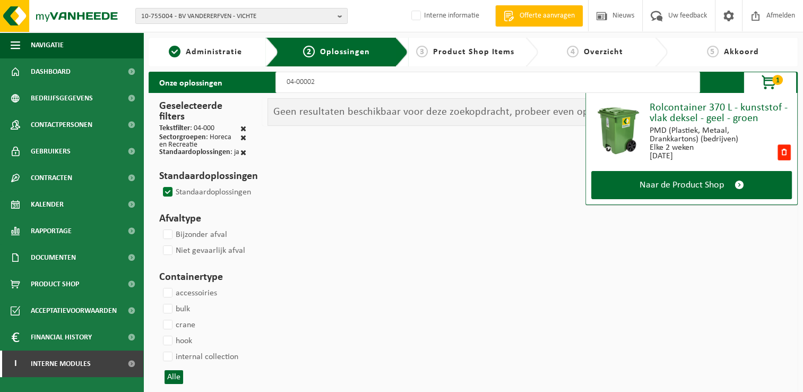
type input "04-000026"
select select
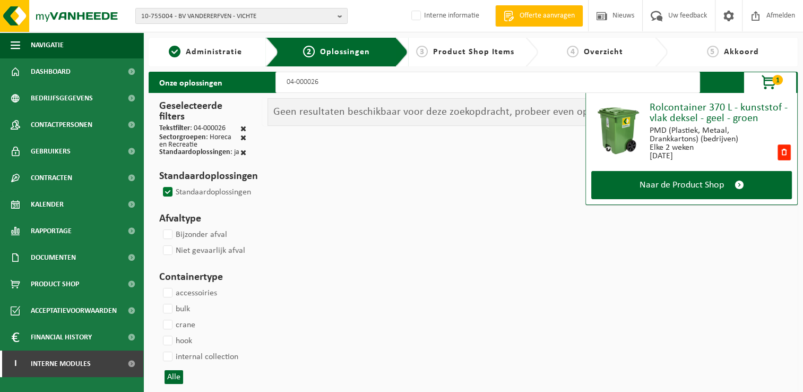
select select
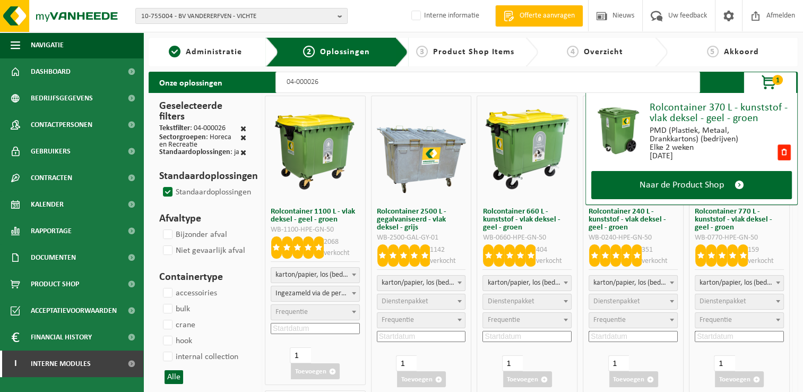
select select
select select "2"
select select
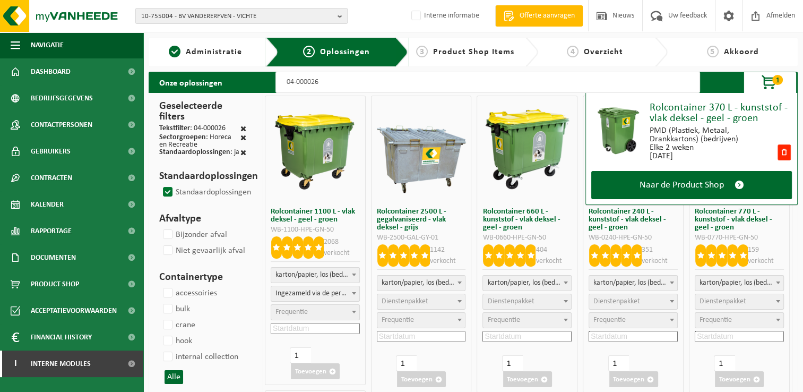
select select "2"
select select
select select "2"
select select
select select "2"
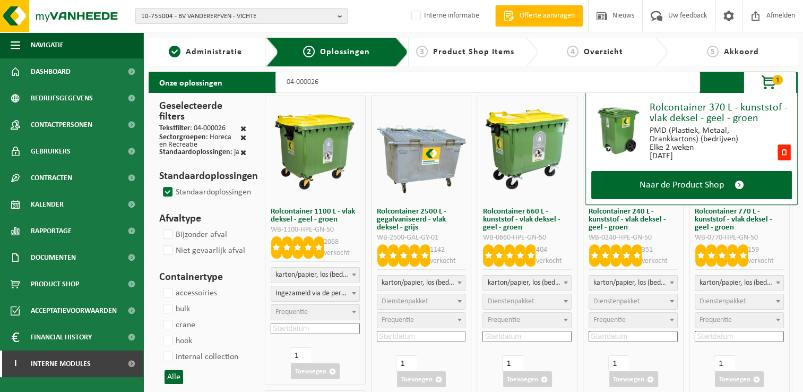
select select
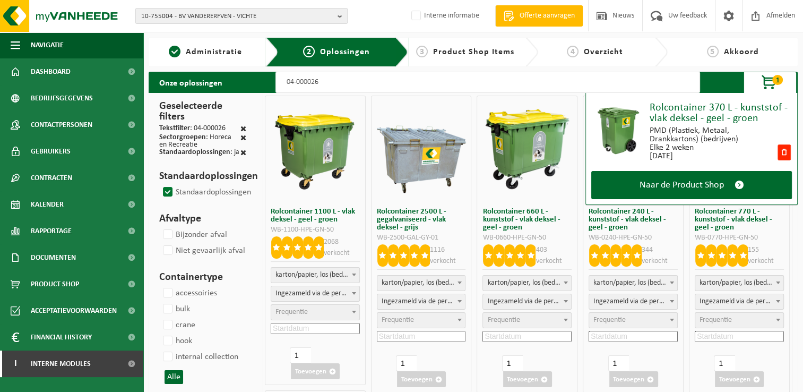
select select
select select "7"
select select
select select "2"
select select
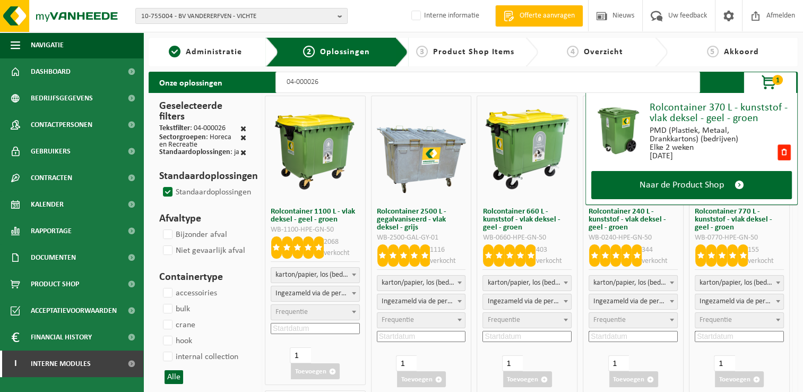
select select "2"
select select
select select "7"
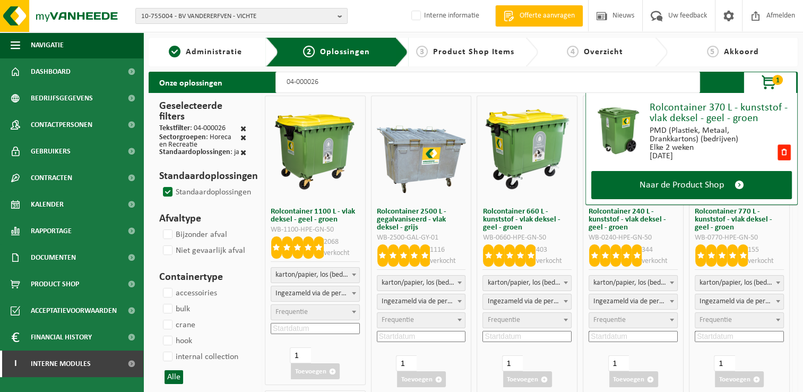
select select
select select "2"
select select
select select "7"
select select
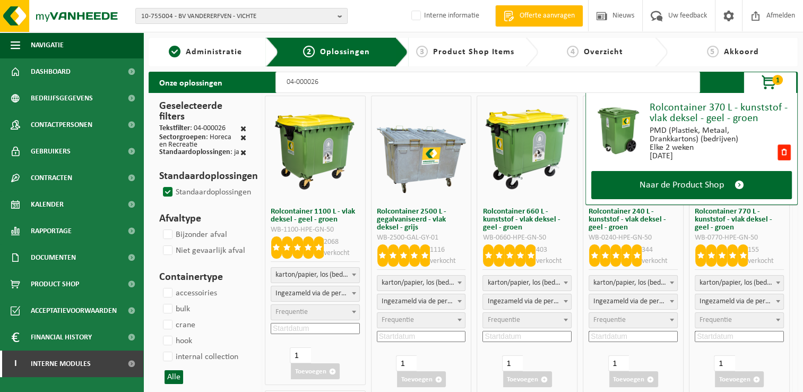
select select "8"
select select
select select "8"
select select
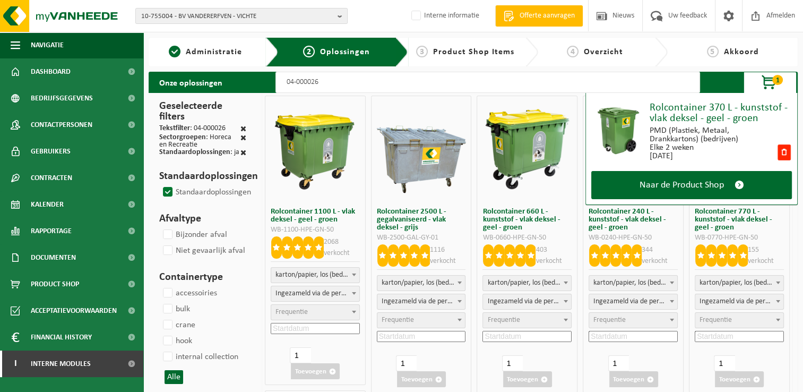
type input "04-000026"
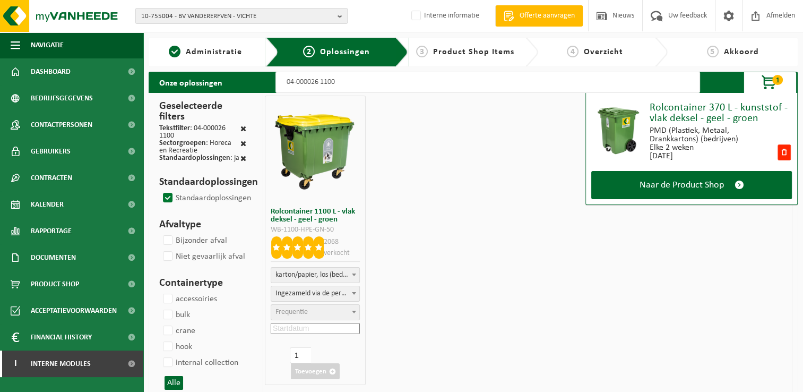
click at [313, 312] on span "Frequentie" at bounding box center [315, 312] width 88 height 15
click at [311, 326] on input at bounding box center [315, 328] width 89 height 11
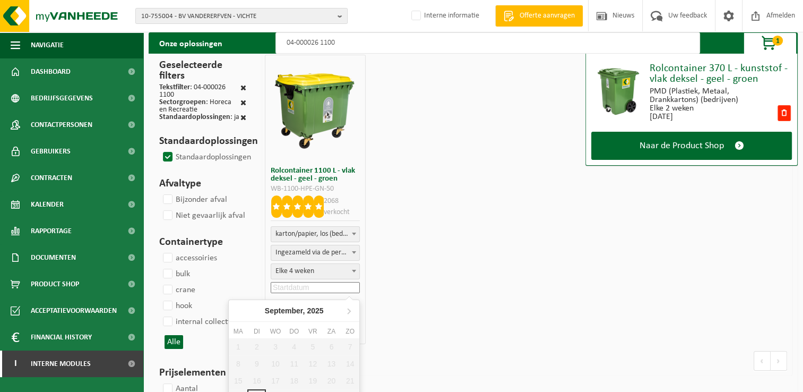
scroll to position [53, 0]
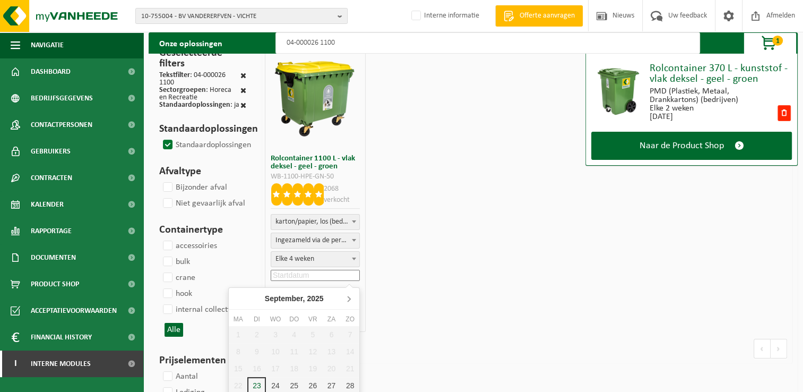
click at [350, 298] on icon at bounding box center [349, 298] width 3 height 5
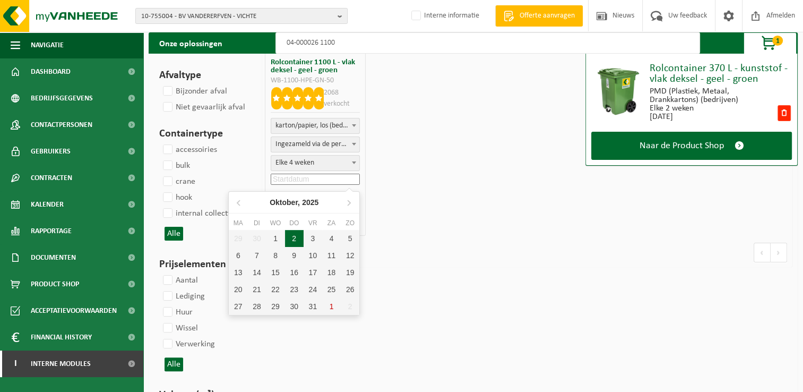
scroll to position [159, 0]
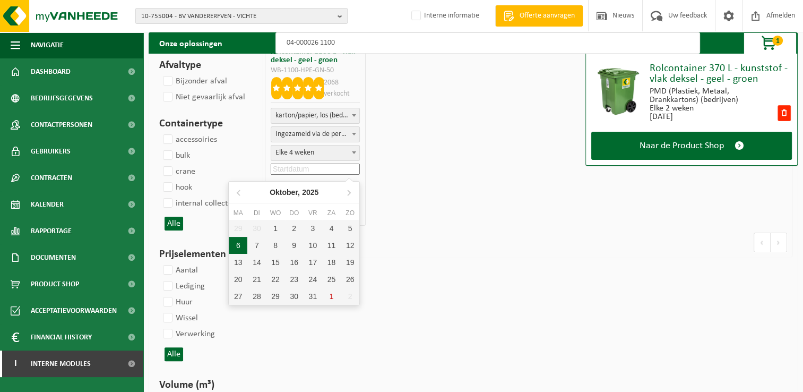
click at [240, 246] on div "6" at bounding box center [238, 245] width 19 height 17
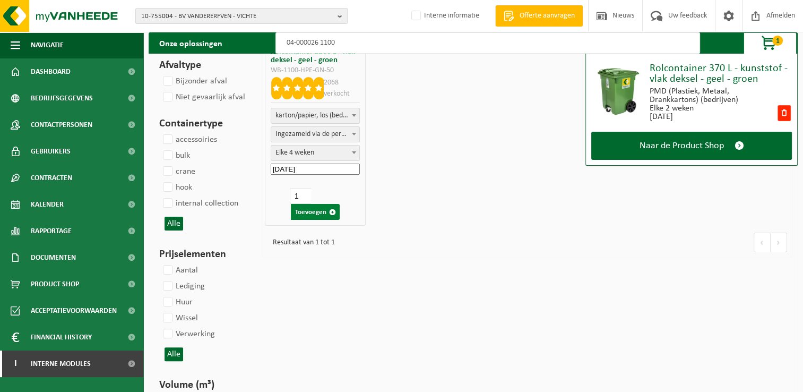
click at [316, 212] on button "Toevoegen" at bounding box center [315, 212] width 49 height 16
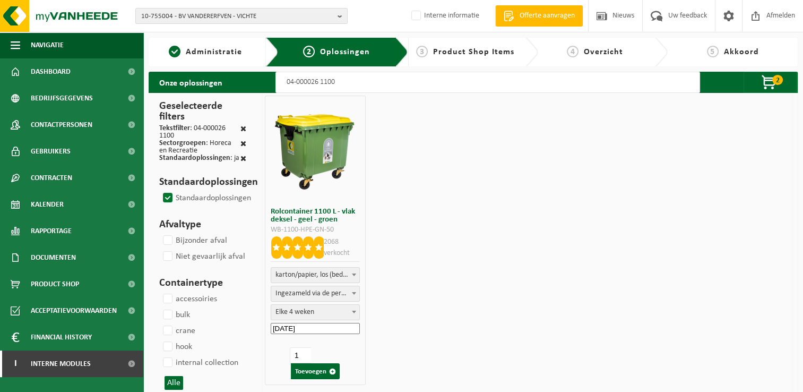
scroll to position [0, 0]
click at [359, 83] on input "04-000026 1100" at bounding box center [487, 82] width 425 height 21
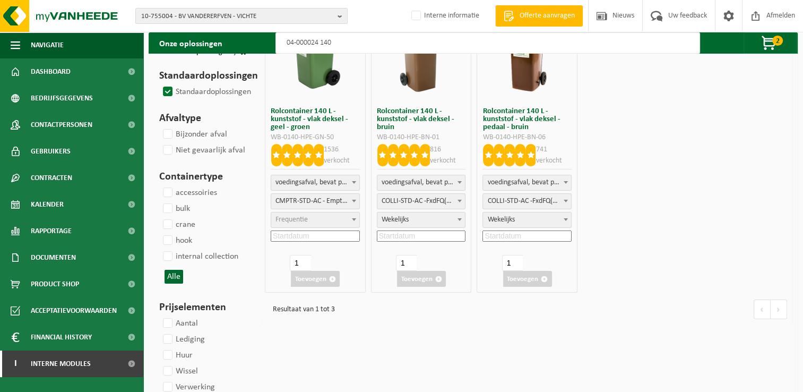
scroll to position [106, 0]
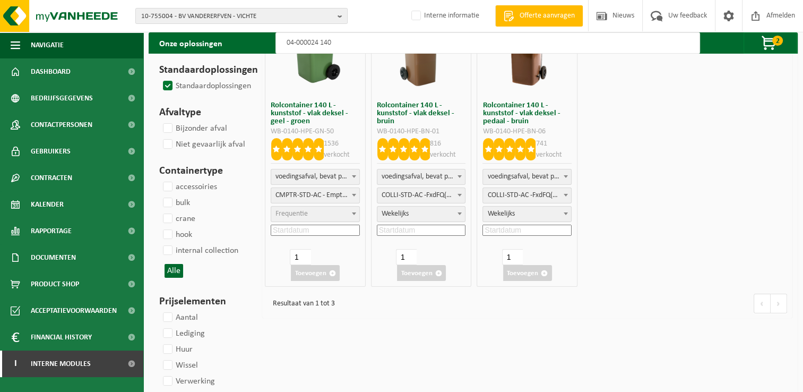
click at [429, 232] on input at bounding box center [421, 229] width 89 height 11
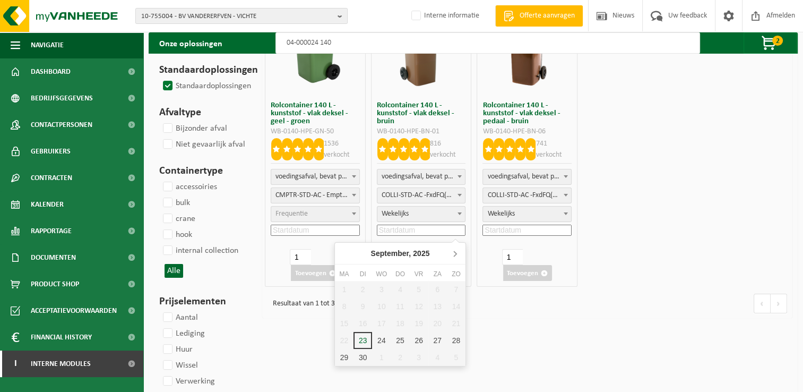
click at [454, 249] on icon at bounding box center [454, 253] width 17 height 17
click at [348, 304] on div "6" at bounding box center [344, 306] width 19 height 17
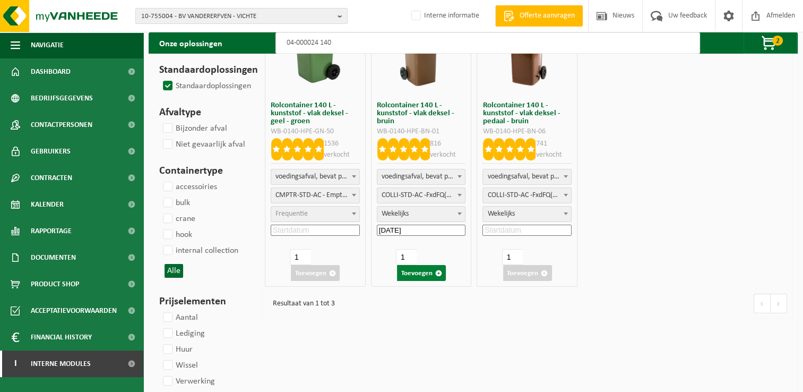
click at [420, 271] on button "Toevoegen" at bounding box center [421, 273] width 49 height 16
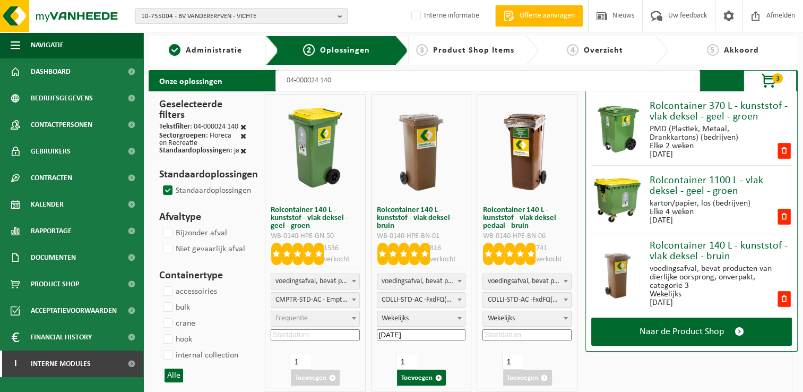
scroll to position [0, 0]
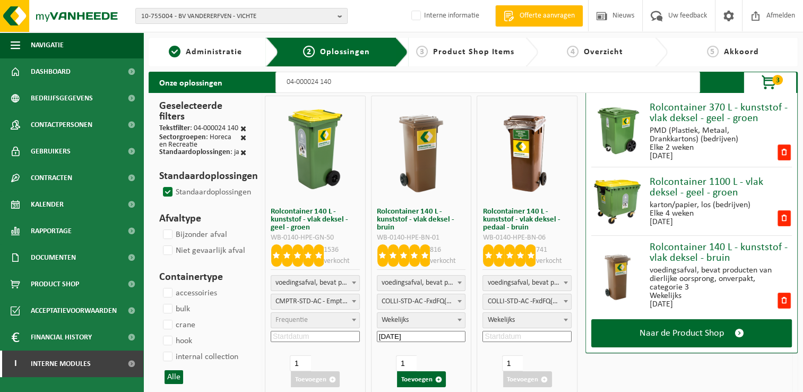
click at [344, 82] on input "04-000024 140" at bounding box center [487, 82] width 425 height 21
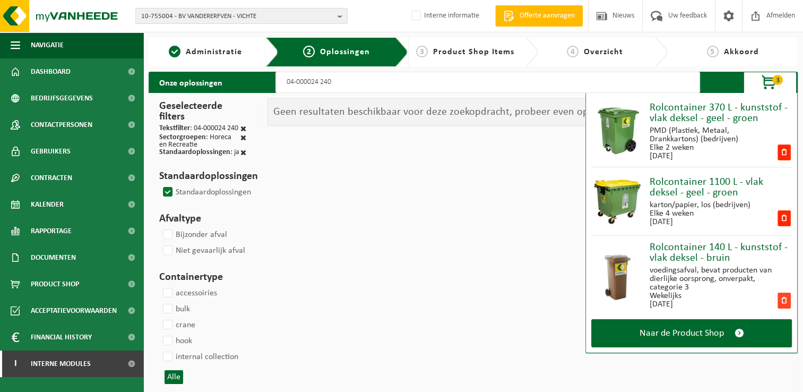
click at [786, 306] on span at bounding box center [783, 300] width 13 height 16
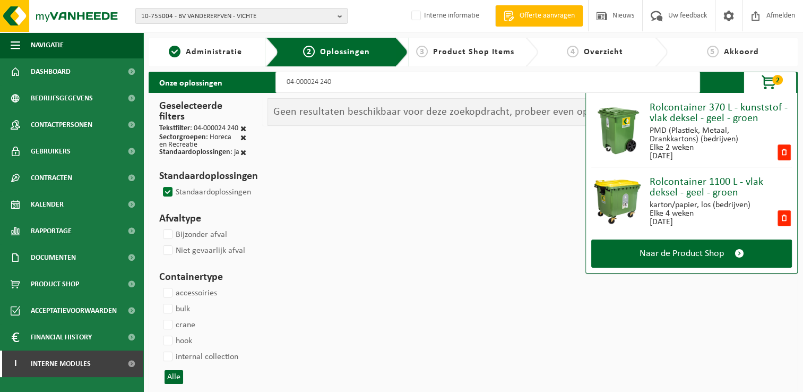
click at [345, 83] on input "04-000024 240" at bounding box center [487, 82] width 425 height 21
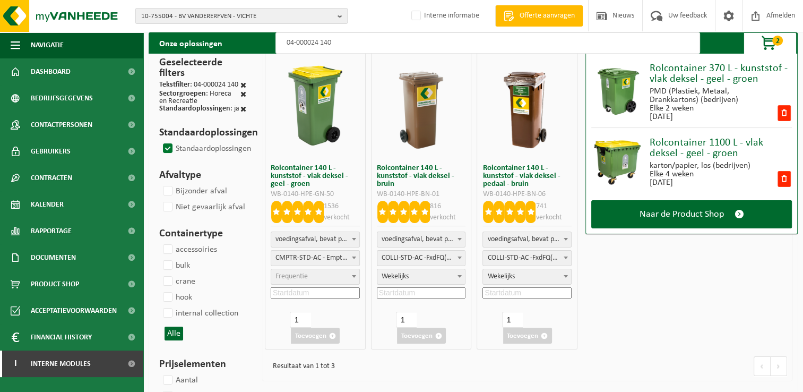
scroll to position [106, 0]
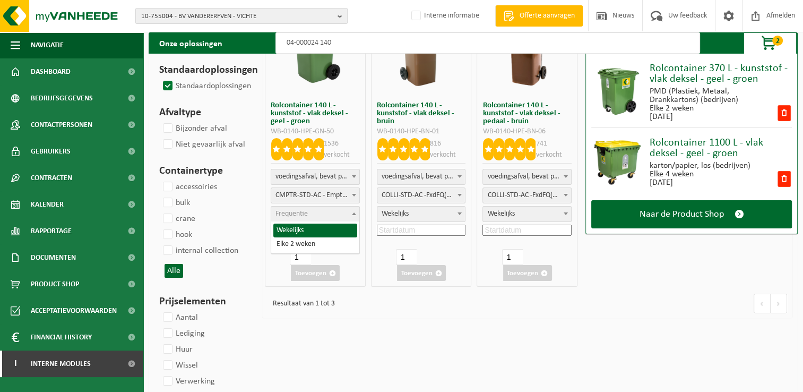
click at [329, 215] on span "Frequentie" at bounding box center [315, 213] width 88 height 15
click at [308, 232] on input at bounding box center [315, 229] width 89 height 11
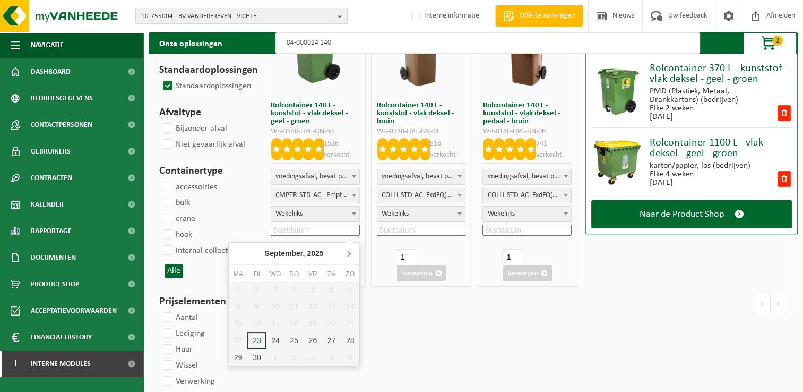
click at [350, 256] on icon at bounding box center [348, 253] width 17 height 17
click at [244, 307] on div "6" at bounding box center [238, 306] width 19 height 17
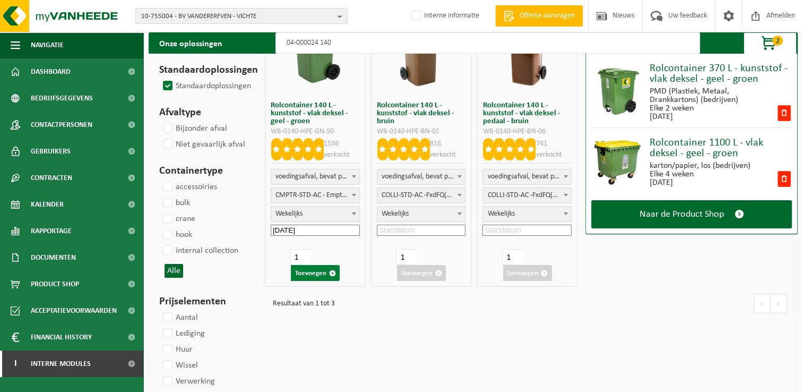
click at [307, 273] on button "Toevoegen" at bounding box center [315, 273] width 49 height 16
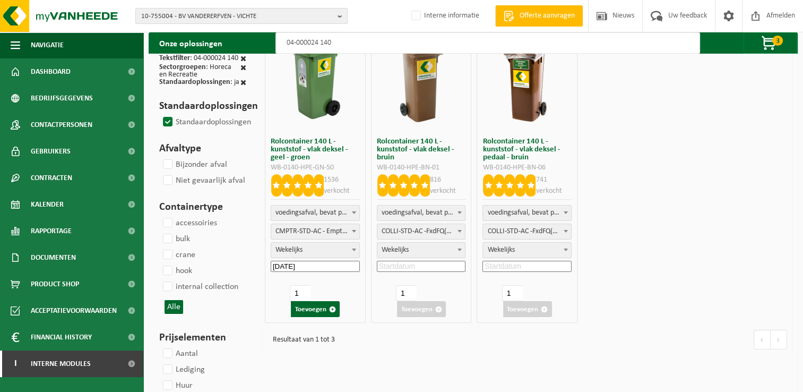
scroll to position [0, 0]
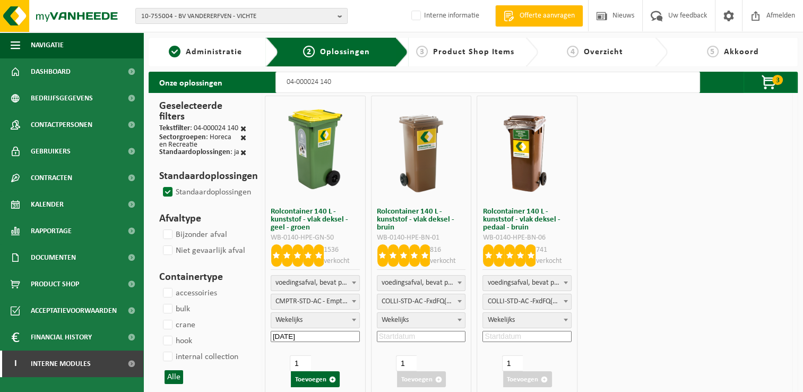
click at [348, 82] on input "04-000024 140" at bounding box center [487, 82] width 425 height 21
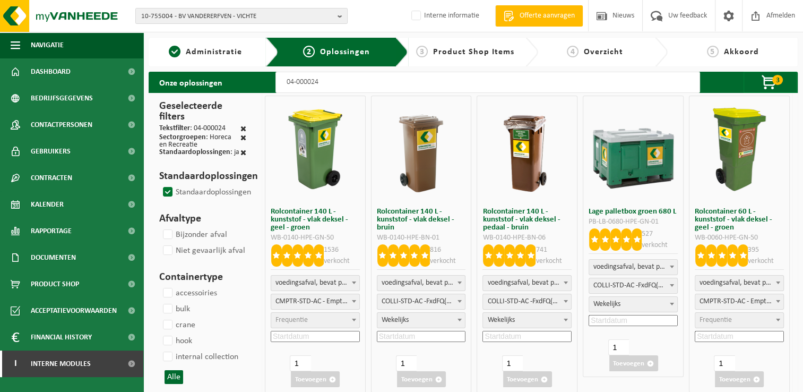
click at [172, 189] on label "Standaardoplossingen" at bounding box center [206, 192] width 90 height 16
click at [159, 184] on input "Standaardoplossingen" at bounding box center [159, 184] width 1 height 1
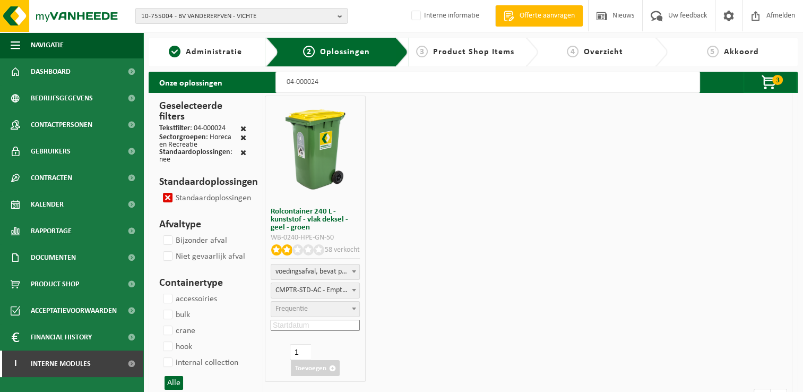
click at [172, 193] on label "Standaardoplossingen" at bounding box center [206, 198] width 90 height 16
click at [159, 190] on input "Standaardoplossingen" at bounding box center [159, 189] width 1 height 1
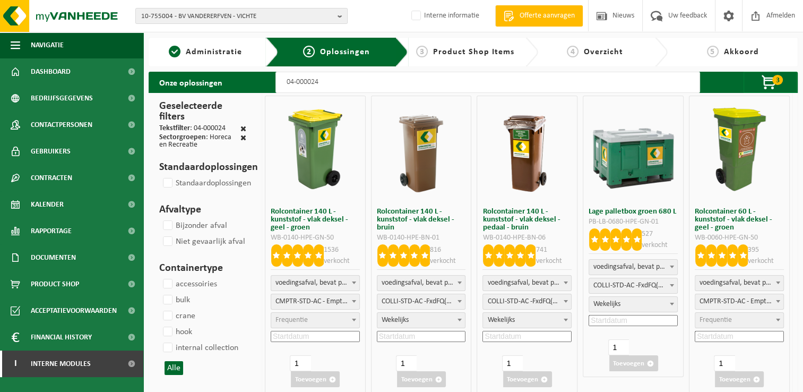
click at [363, 82] on input "04-000024" at bounding box center [487, 82] width 425 height 21
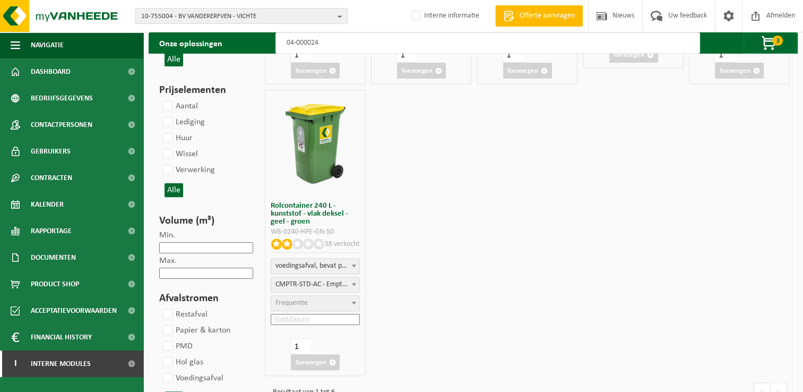
scroll to position [318, 0]
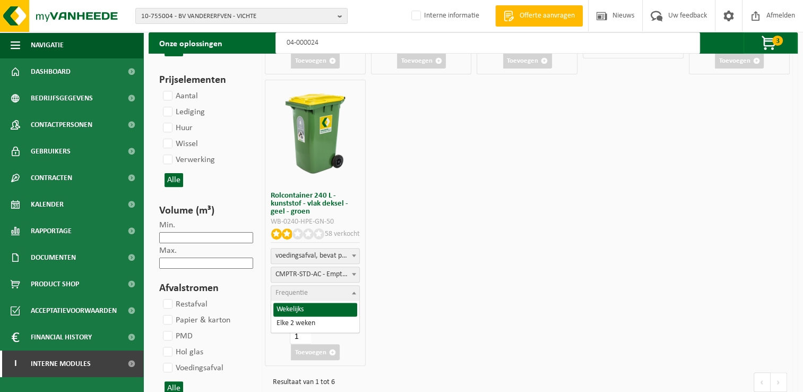
click at [304, 293] on span "Frequentie" at bounding box center [291, 293] width 32 height 8
click at [313, 309] on input at bounding box center [315, 309] width 89 height 11
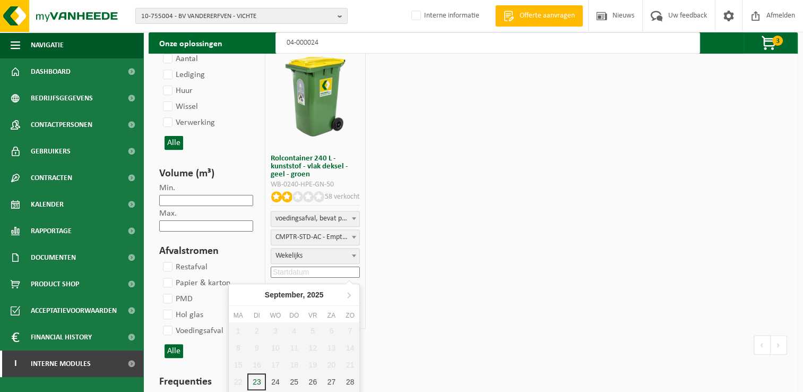
scroll to position [425, 0]
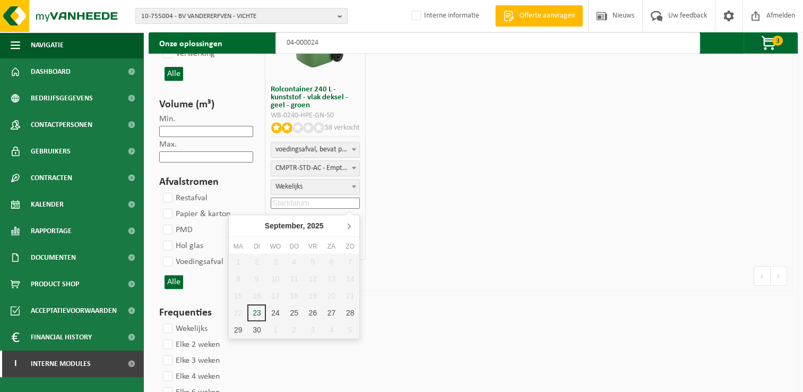
click at [349, 226] on icon at bounding box center [349, 225] width 3 height 5
click at [238, 279] on div "6" at bounding box center [238, 278] width 19 height 17
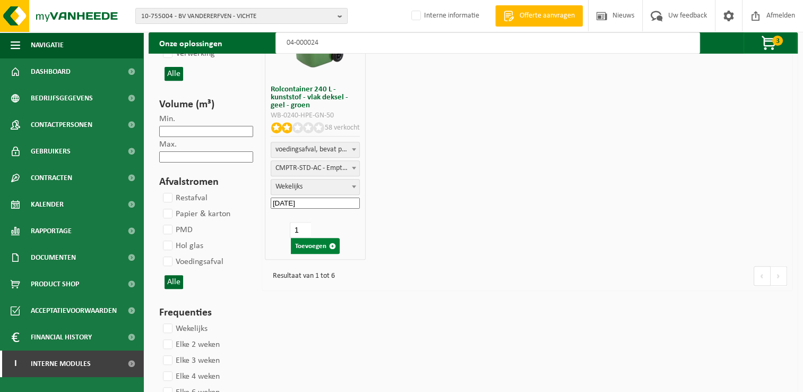
click at [313, 249] on button "Toevoegen" at bounding box center [315, 246] width 49 height 16
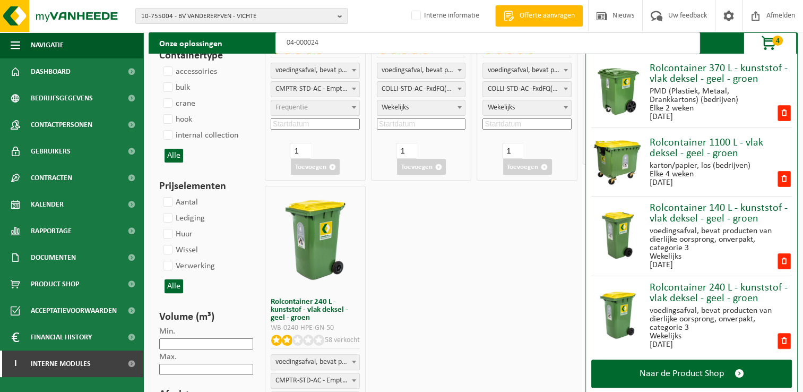
scroll to position [0, 0]
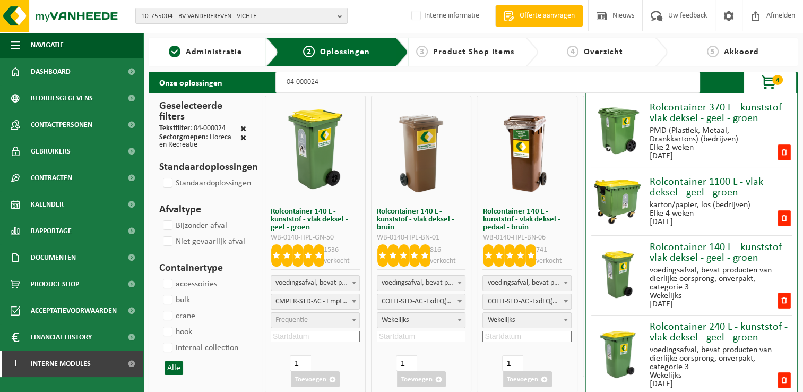
drag, startPoint x: 357, startPoint y: 77, endPoint x: 351, endPoint y: 79, distance: 6.2
click at [357, 77] on input "04-000024" at bounding box center [487, 82] width 425 height 21
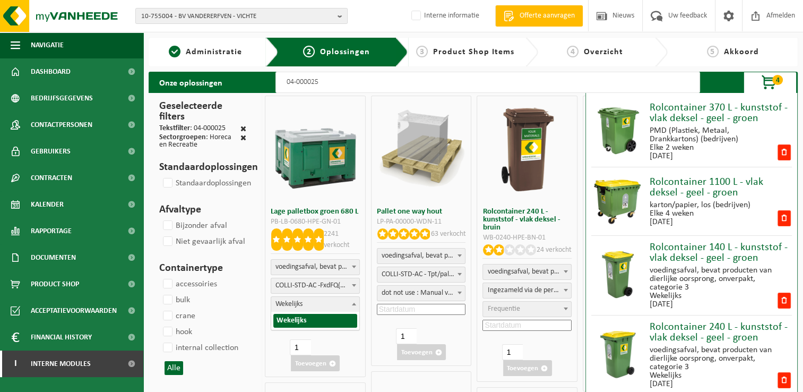
click at [319, 300] on span "Wekelijks" at bounding box center [315, 304] width 88 height 15
click at [352, 302] on b at bounding box center [354, 303] width 4 height 3
click at [325, 318] on input at bounding box center [315, 320] width 89 height 11
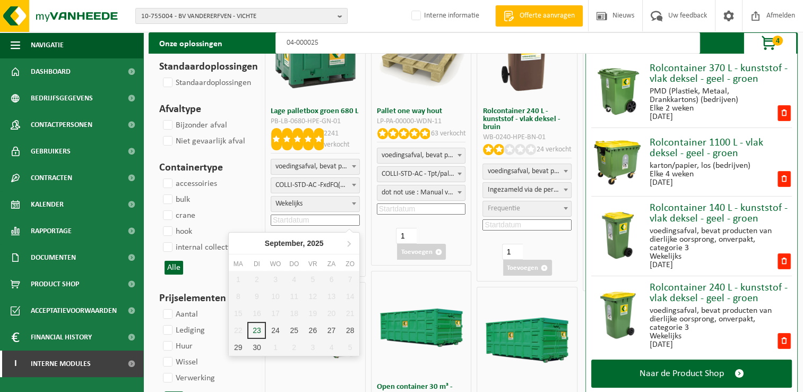
scroll to position [159, 0]
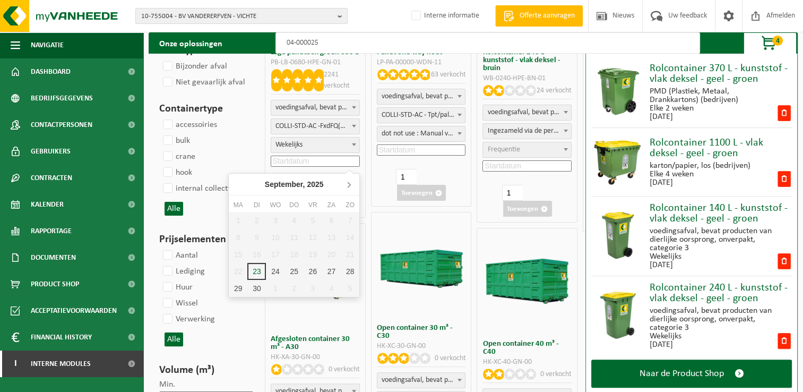
click at [347, 180] on icon at bounding box center [348, 184] width 17 height 17
click at [241, 232] on div "6" at bounding box center [238, 237] width 19 height 17
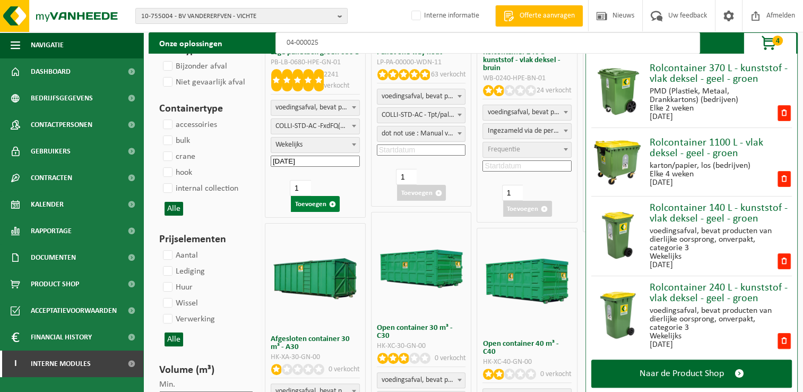
click at [313, 203] on button "Toevoegen" at bounding box center [315, 204] width 49 height 16
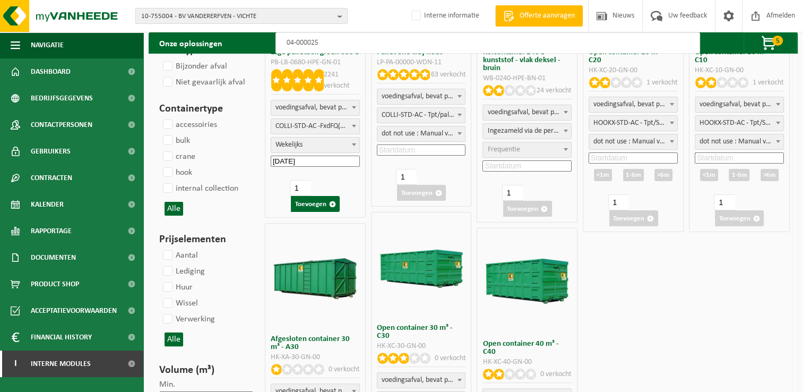
scroll to position [0, 0]
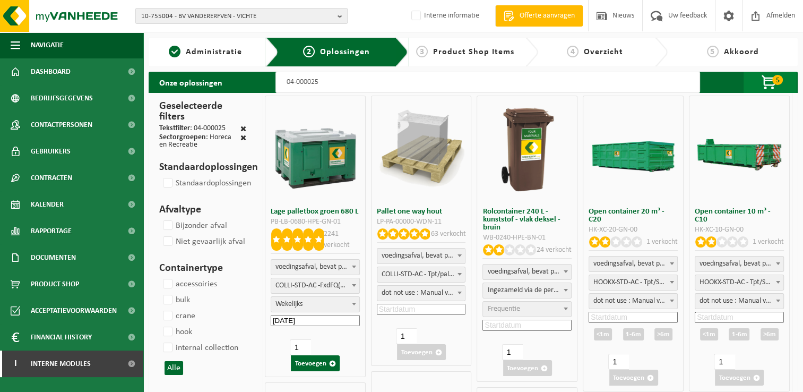
click at [771, 85] on span "button" at bounding box center [769, 82] width 53 height 21
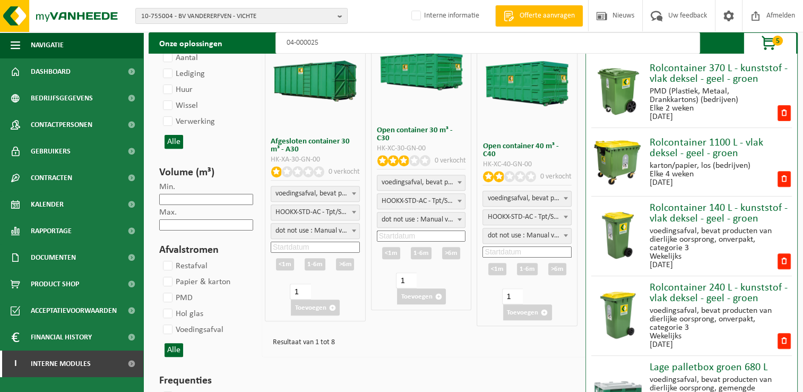
scroll to position [425, 0]
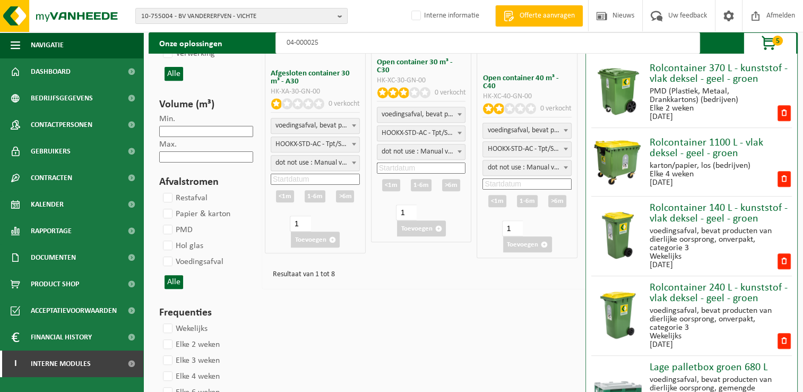
click at [722, 325] on div "voedingsafval, bevat producten van dierlijke oorsprong, onverpakt, categorie 3" at bounding box center [713, 318] width 127 height 25
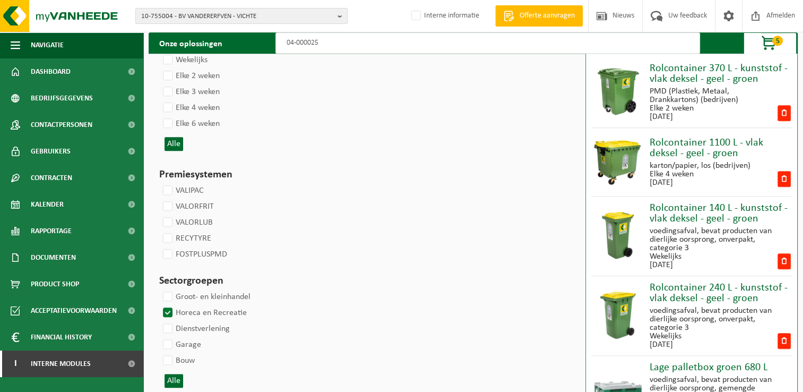
scroll to position [704, 0]
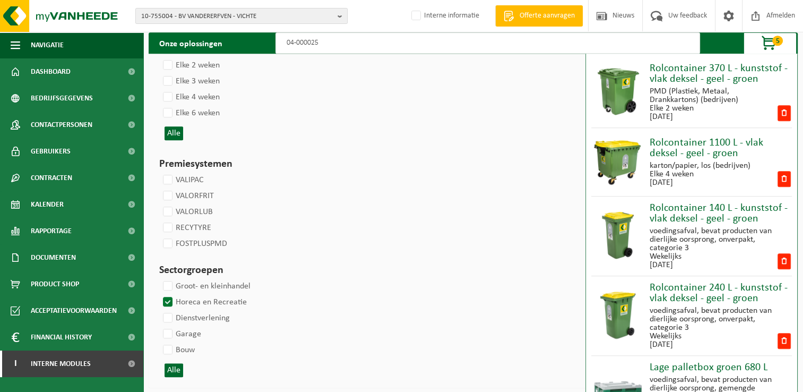
click at [772, 41] on span "5" at bounding box center [777, 41] width 11 height 10
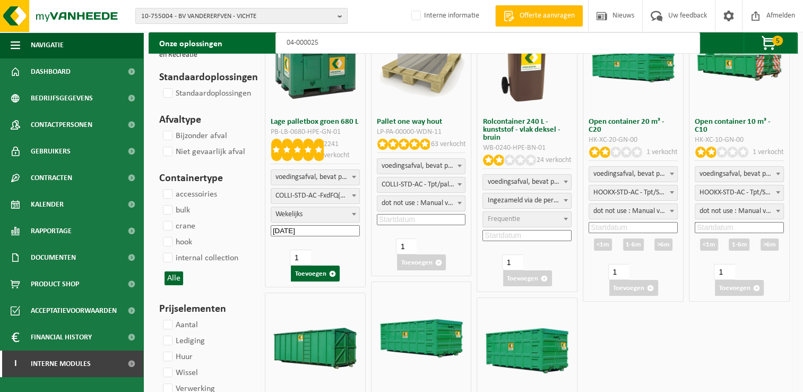
scroll to position [0, 0]
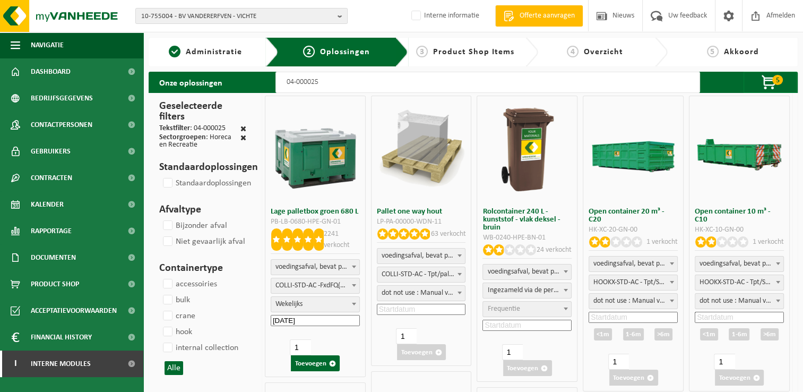
click at [463, 53] on span "Product Shop Items" at bounding box center [473, 52] width 81 height 8
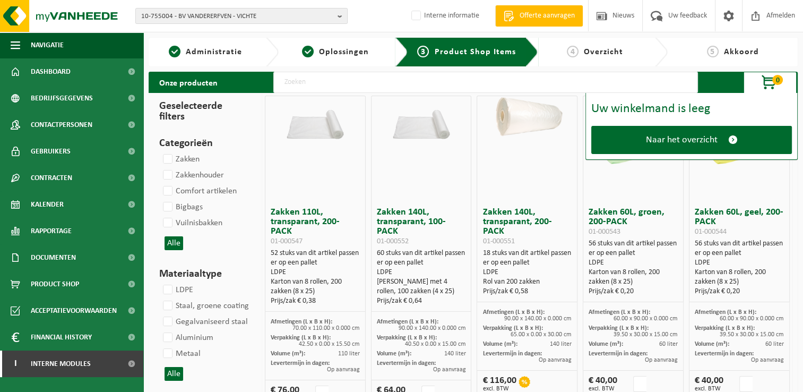
click at [381, 83] on input "text" at bounding box center [485, 82] width 425 height 21
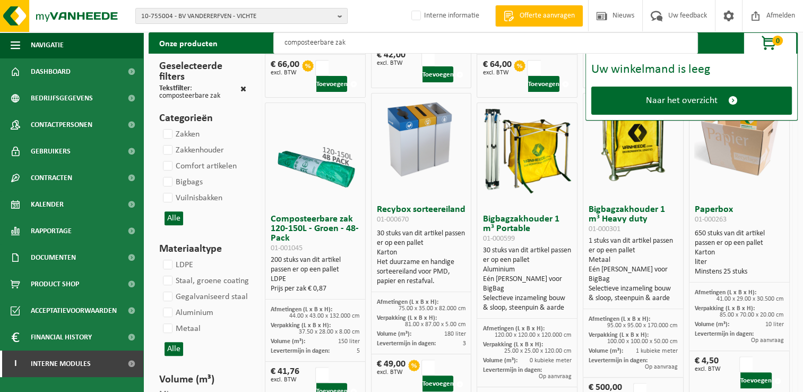
scroll to position [318, 0]
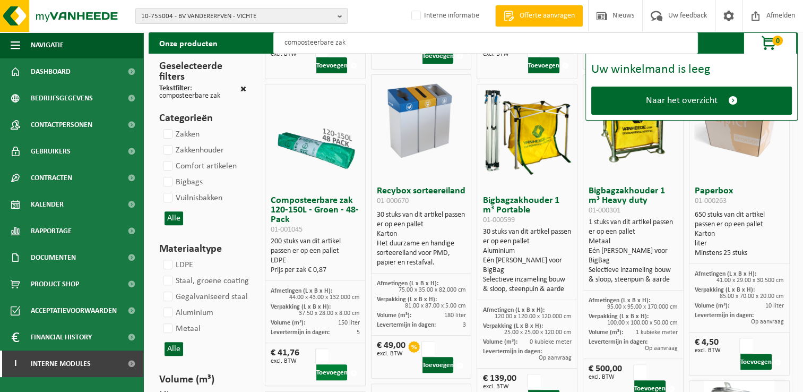
type input "composteerbare zak"
click at [332, 374] on button "Toevoegen" at bounding box center [331, 372] width 31 height 16
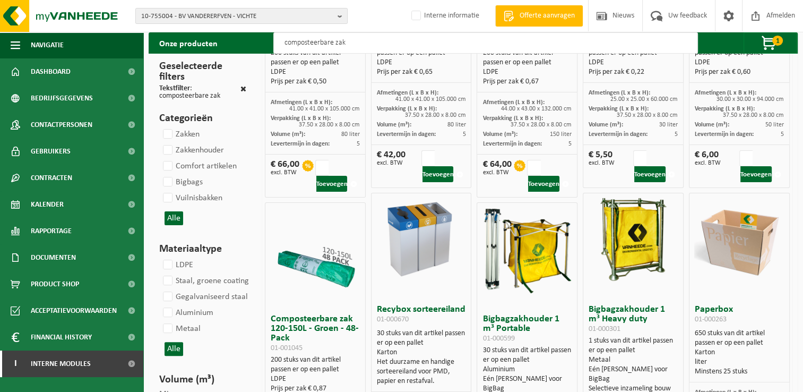
scroll to position [159, 0]
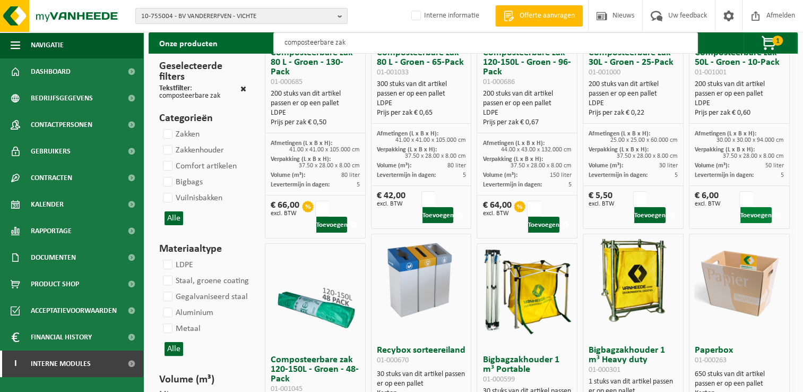
click at [756, 209] on button "Toevoegen" at bounding box center [755, 215] width 31 height 16
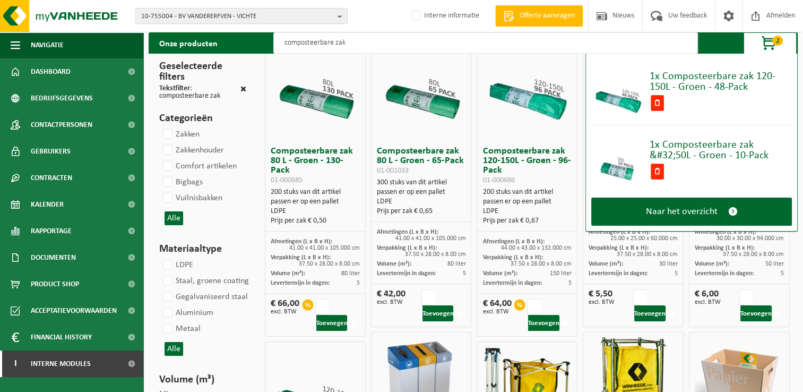
scroll to position [0, 0]
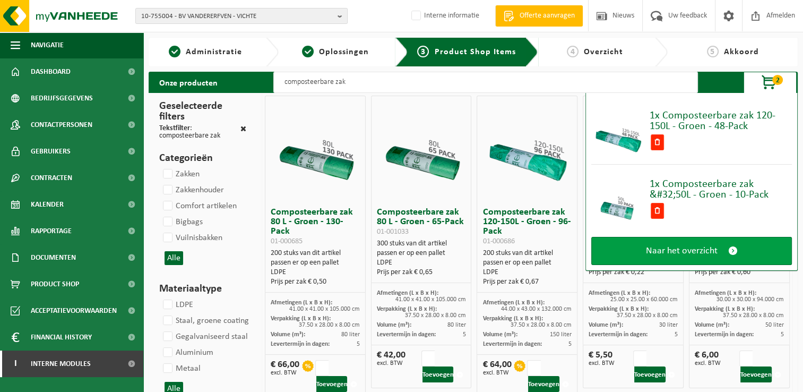
click at [734, 252] on span at bounding box center [733, 250] width 10 height 11
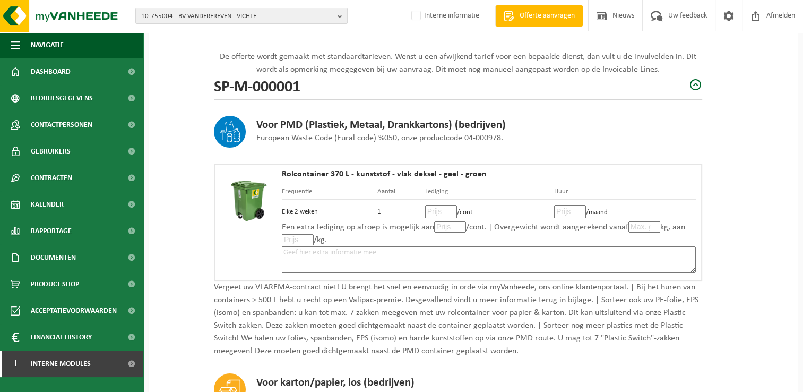
scroll to position [159, 0]
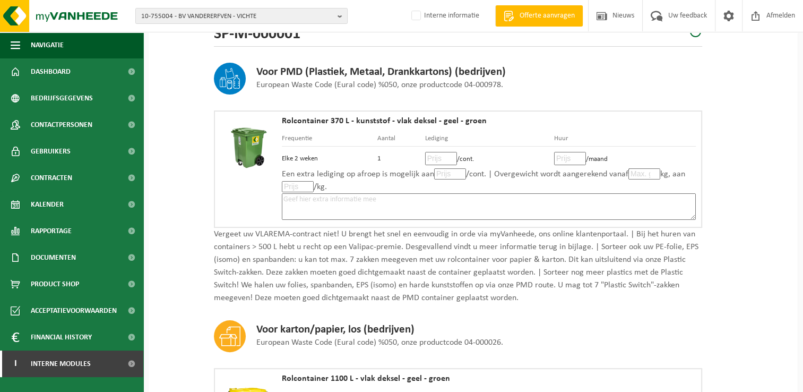
click at [437, 157] on input "number" at bounding box center [441, 158] width 32 height 13
type input "12"
type input "12.00"
click at [565, 158] on input "number" at bounding box center [570, 158] width 32 height 13
type input "3"
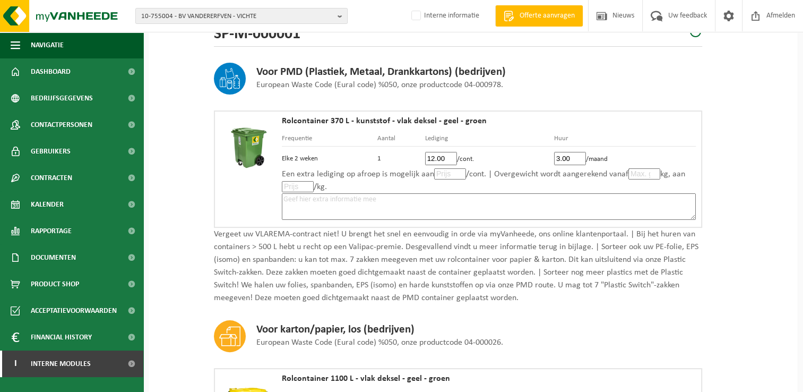
type input "3.00"
click at [638, 200] on textarea at bounding box center [489, 206] width 414 height 27
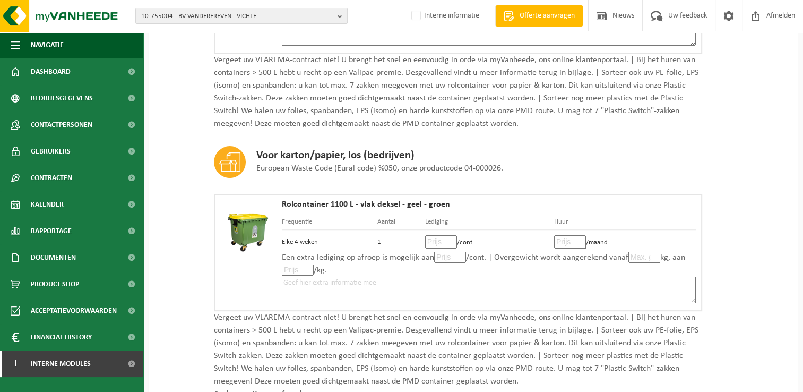
scroll to position [371, 0]
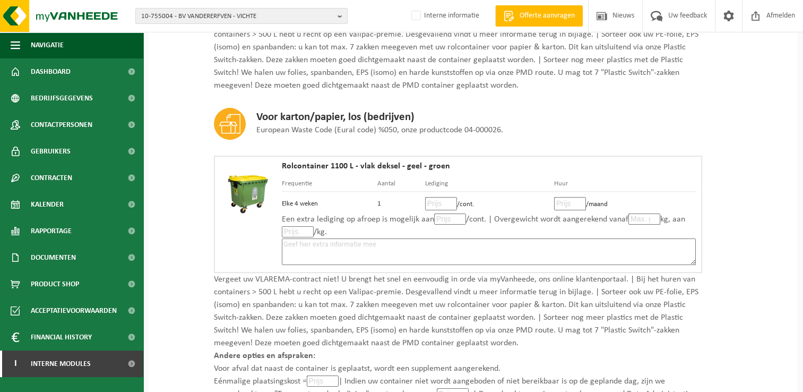
click at [438, 201] on input "number" at bounding box center [441, 203] width 32 height 13
type input "11"
type input "11.00"
click at [567, 198] on input "number" at bounding box center [570, 203] width 32 height 13
type input "7"
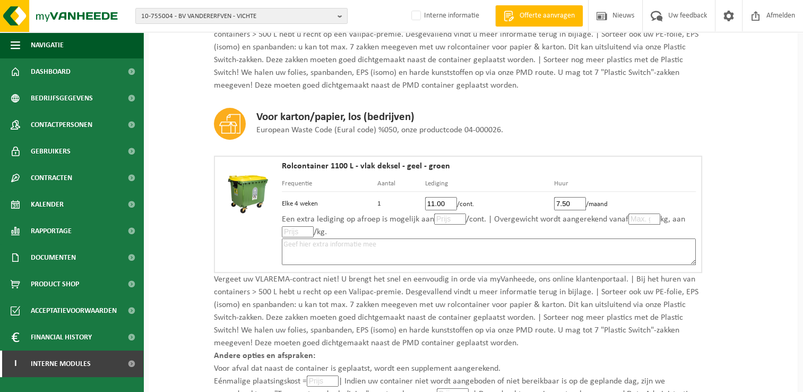
type input "7.50"
click at [569, 245] on textarea at bounding box center [489, 251] width 414 height 27
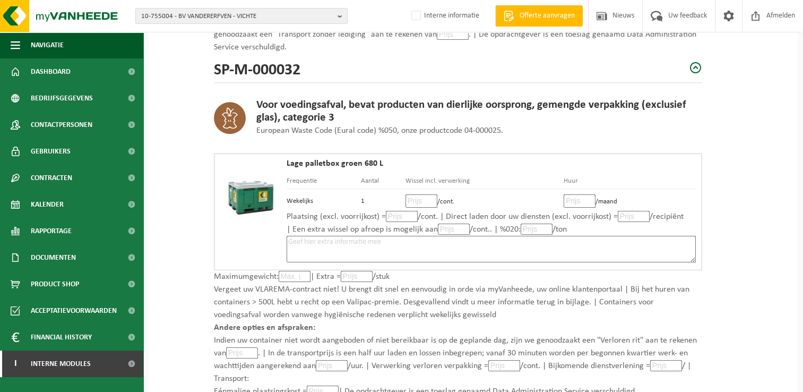
scroll to position [796, 0]
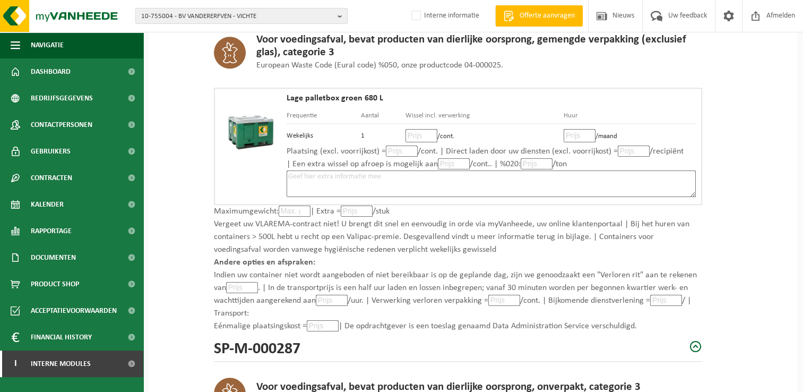
click at [418, 132] on input "number" at bounding box center [421, 135] width 32 height 13
type input "44"
type input "44.50"
click at [576, 131] on input "number" at bounding box center [580, 135] width 32 height 13
type input "6"
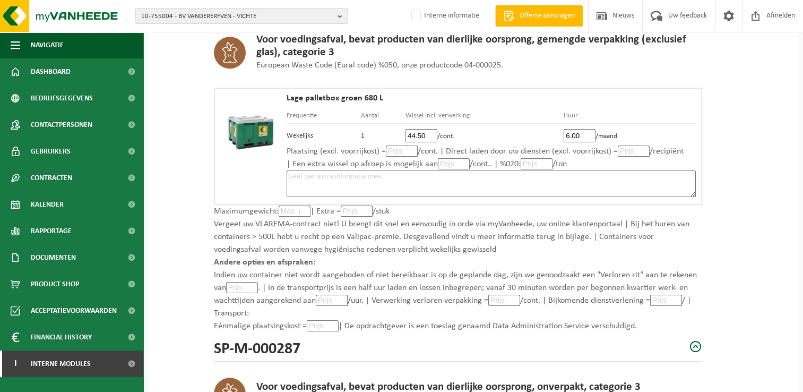
type input "6.00"
click at [477, 181] on textarea at bounding box center [491, 183] width 409 height 27
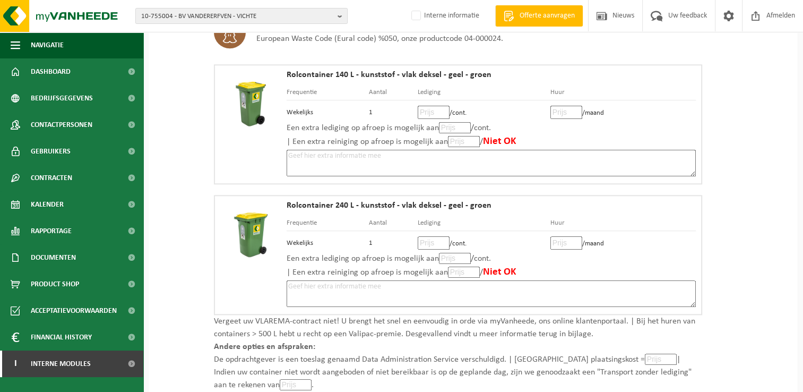
scroll to position [1167, 0]
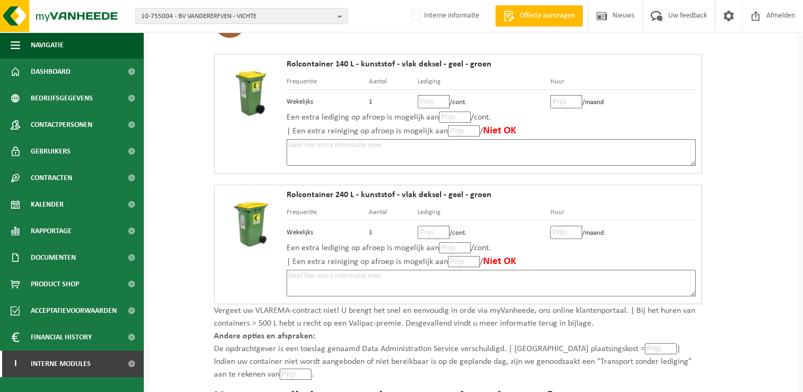
click at [433, 96] on input "number" at bounding box center [434, 101] width 32 height 13
type input "16"
type input "16.50"
click at [559, 98] on input "number" at bounding box center [566, 101] width 32 height 13
type input "1"
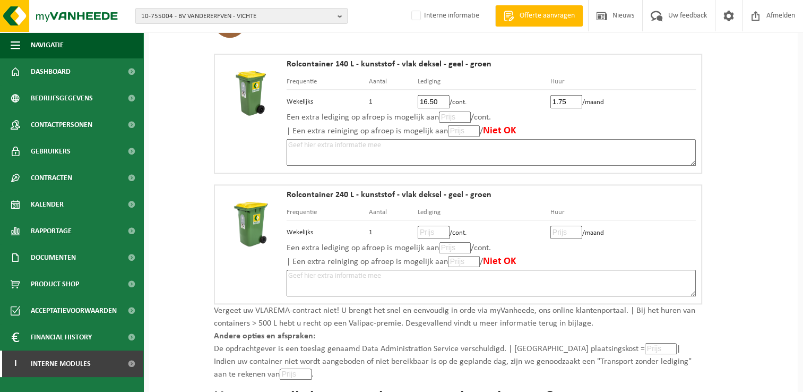
type input "1.75"
click at [432, 141] on textarea at bounding box center [491, 152] width 409 height 27
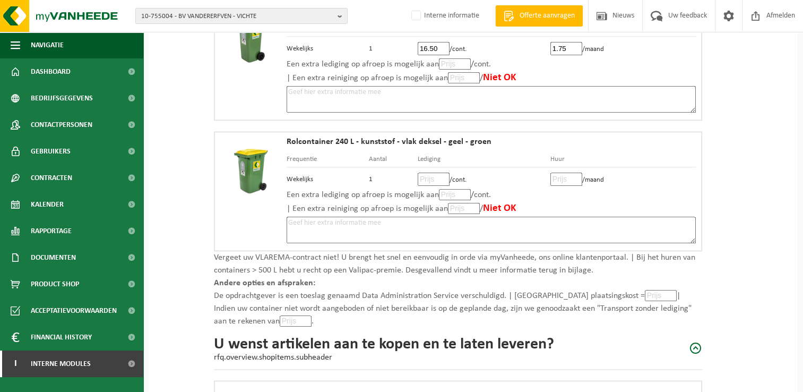
click at [434, 172] on input "number" at bounding box center [434, 178] width 32 height 13
type input "26"
type input "26.00"
click at [563, 174] on input "number" at bounding box center [566, 178] width 32 height 13
type input "3"
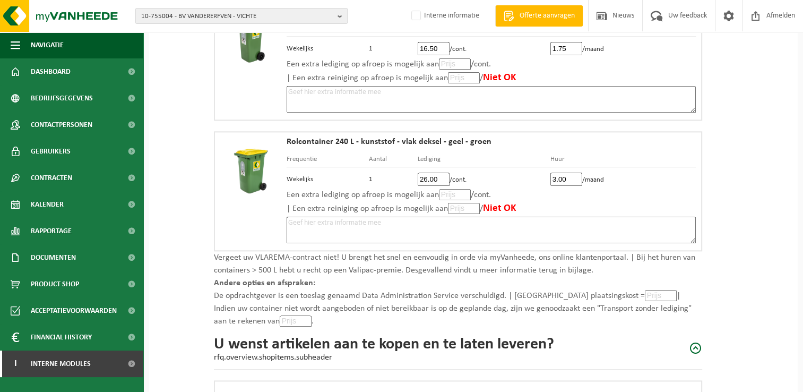
type input "3.00"
click at [610, 218] on textarea at bounding box center [491, 230] width 409 height 27
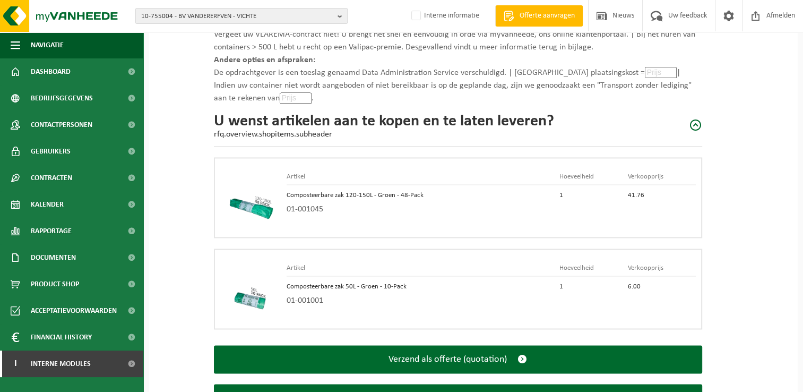
scroll to position [1486, 0]
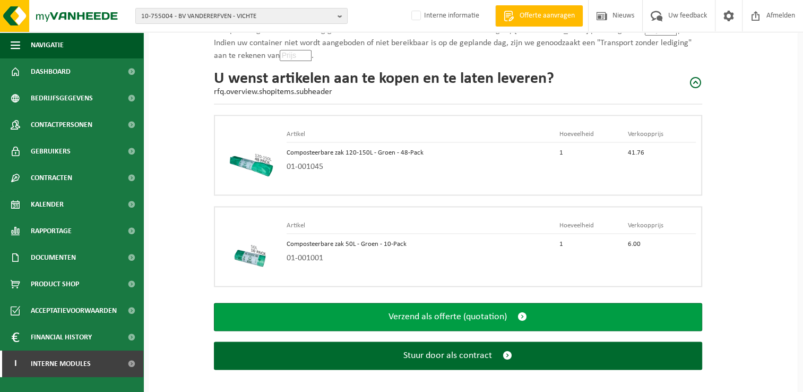
click at [524, 311] on span "submit" at bounding box center [522, 316] width 10 height 11
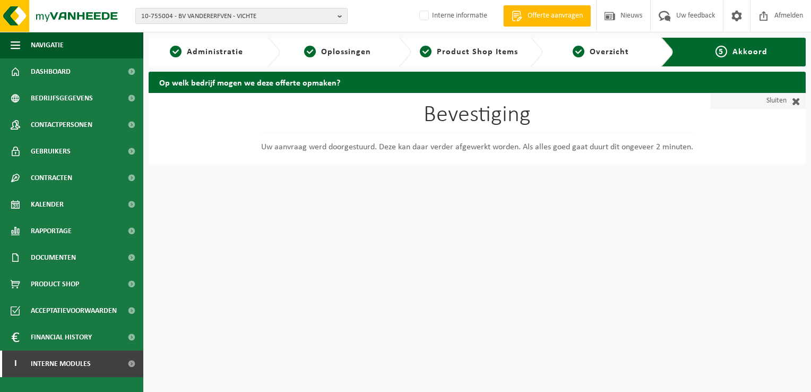
click at [796, 101] on span at bounding box center [793, 101] width 14 height 11
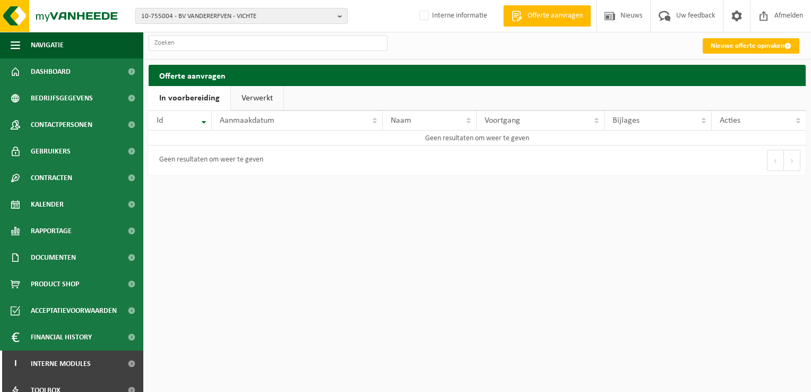
click at [247, 93] on link "Verwerkt" at bounding box center [257, 98] width 53 height 24
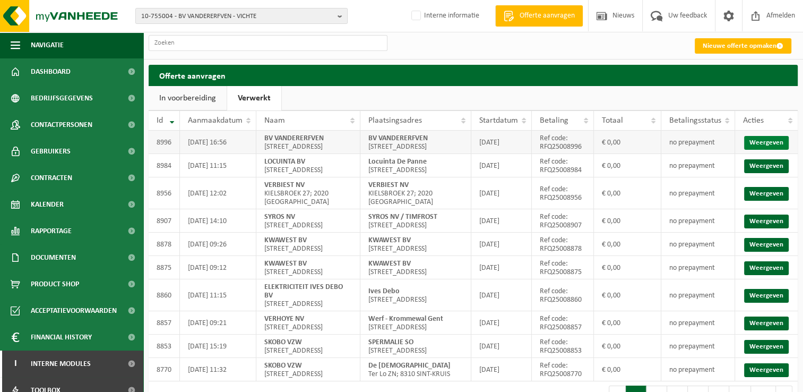
click at [766, 149] on link "Weergeven" at bounding box center [766, 143] width 45 height 14
click at [45, 73] on span "Dashboard" at bounding box center [51, 71] width 40 height 27
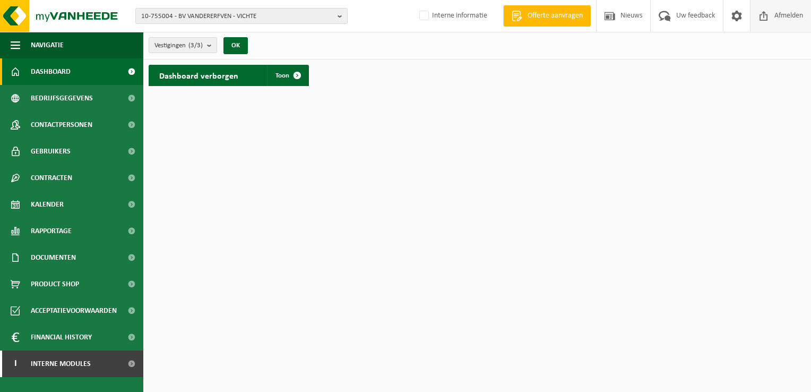
click at [794, 18] on span "Afmelden" at bounding box center [789, 15] width 34 height 31
